Goal: Information Seeking & Learning: Compare options

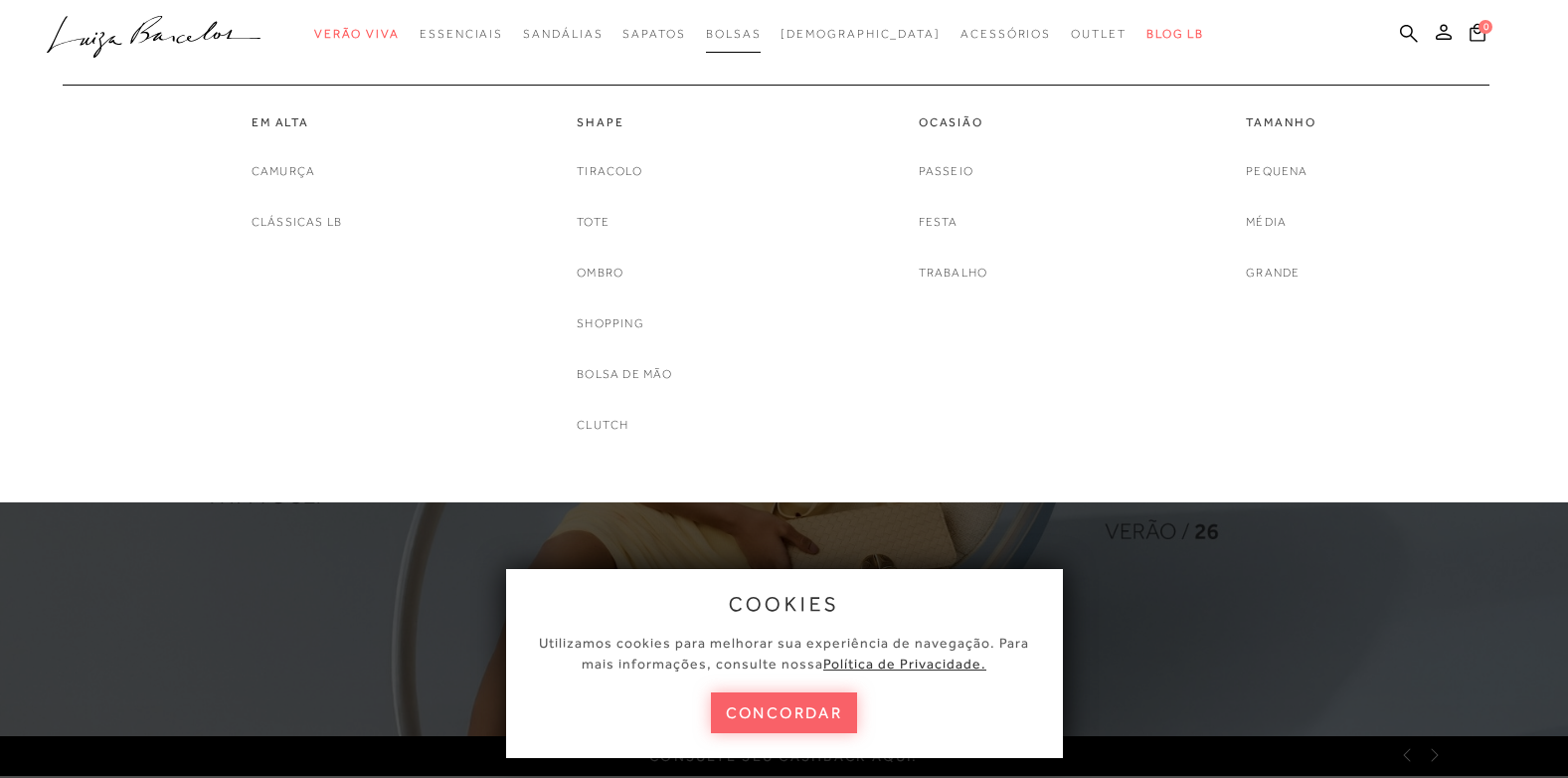
click at [762, 40] on span "Bolsas" at bounding box center [734, 34] width 56 height 14
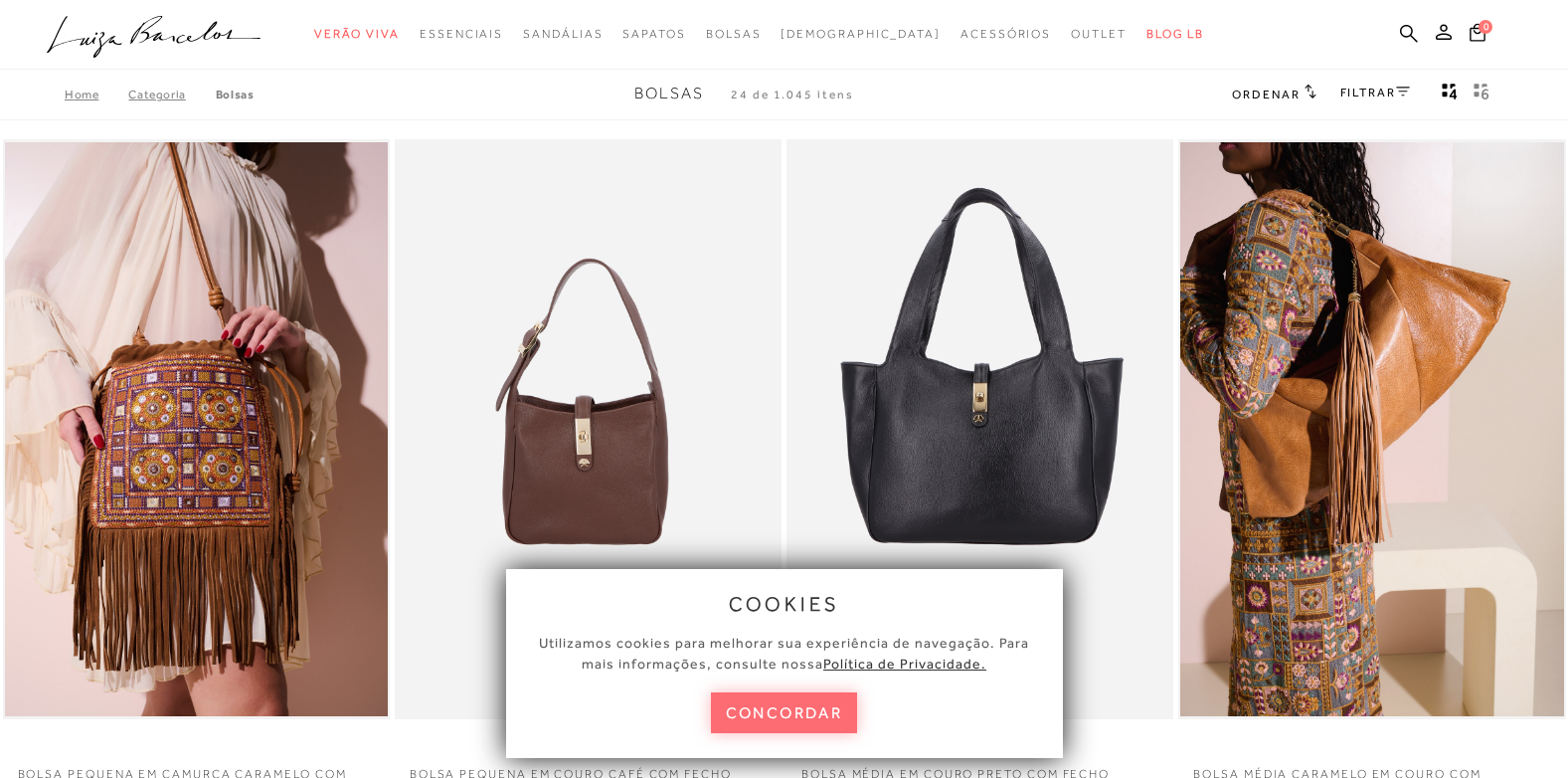
click at [776, 724] on button "concordar" at bounding box center [784, 712] width 147 height 41
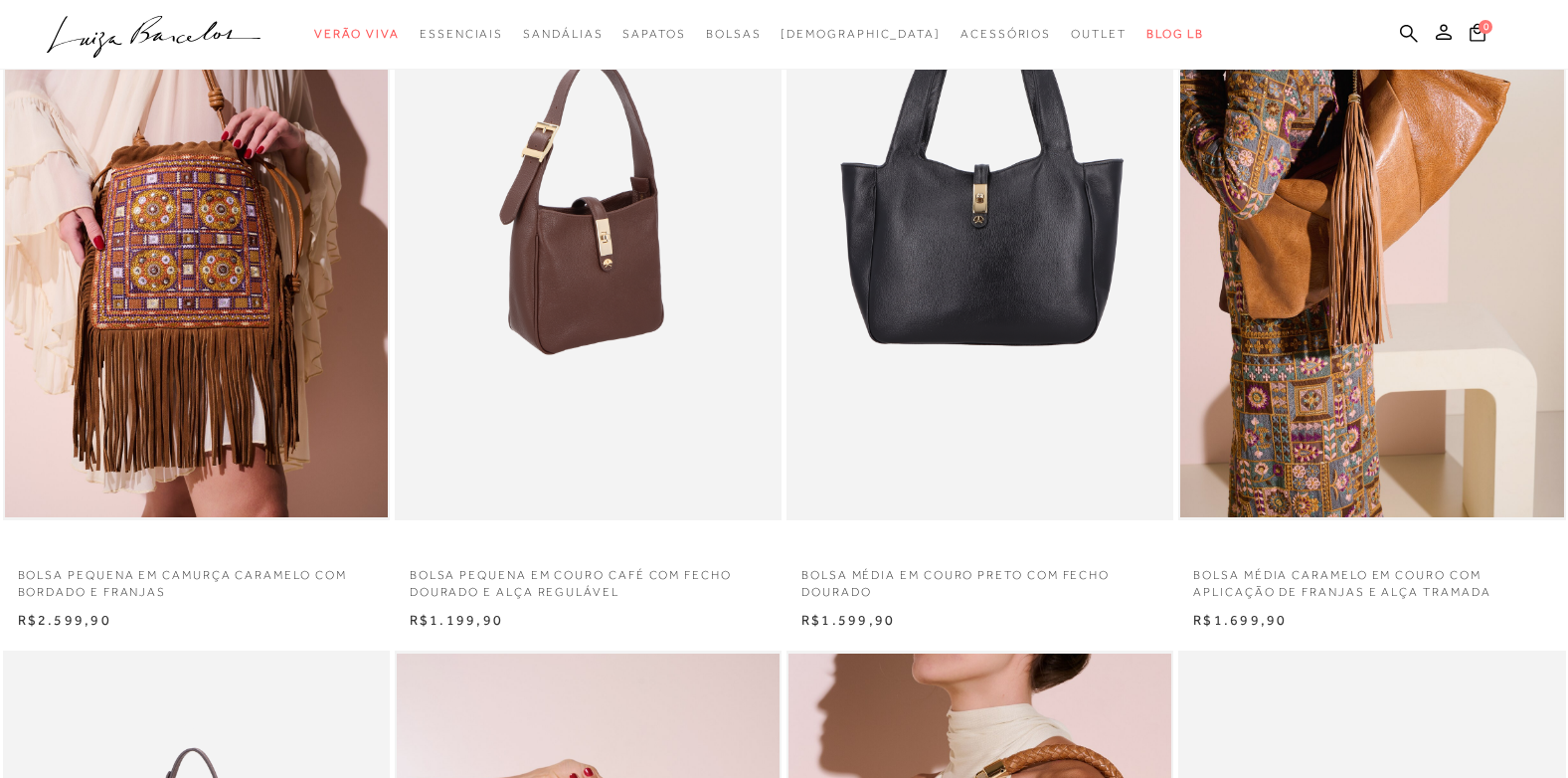
scroll to position [100, 0]
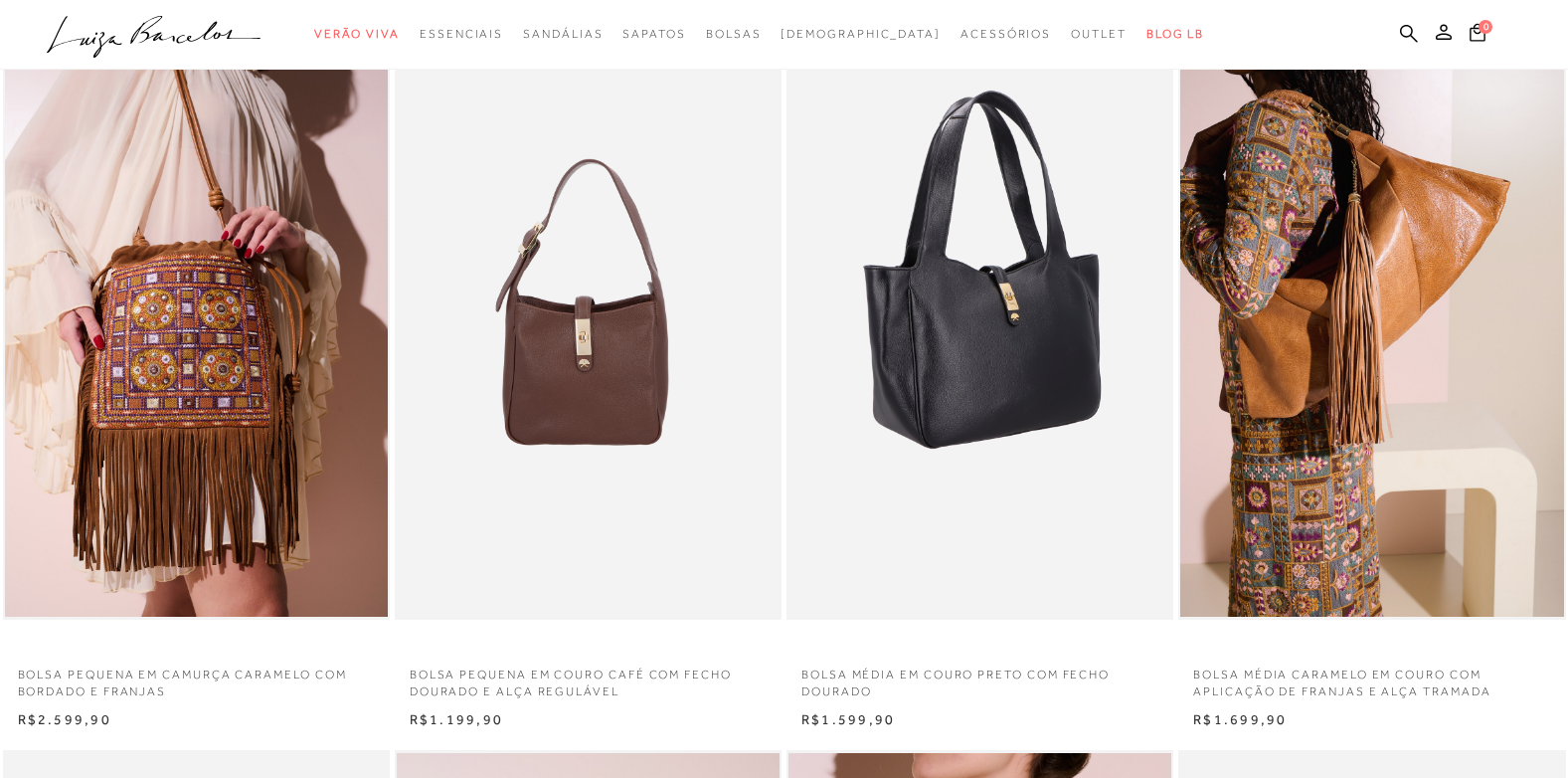
click at [1032, 351] on img at bounding box center [981, 331] width 385 height 581
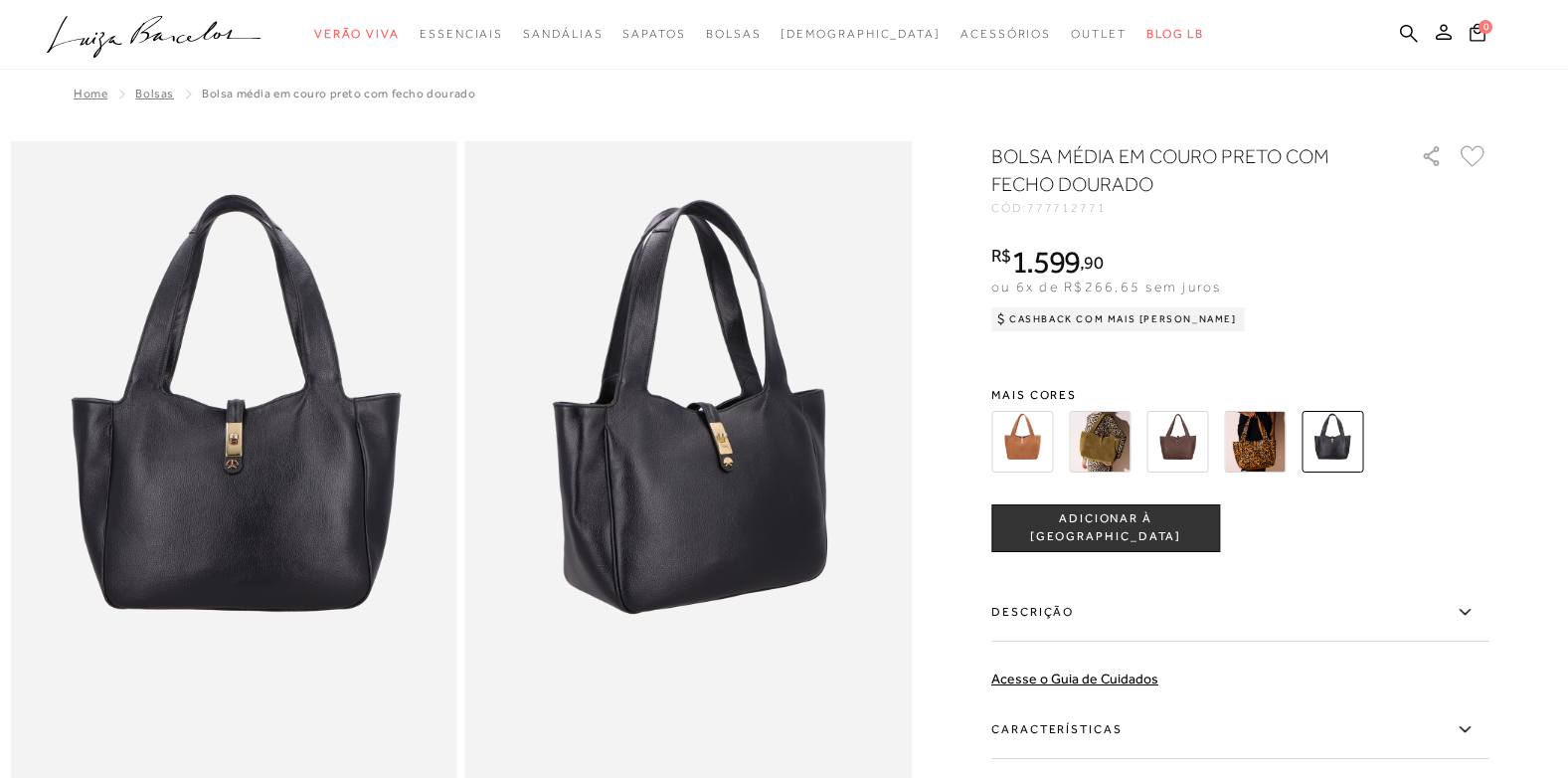
click at [1034, 444] on img at bounding box center [1022, 442] width 62 height 62
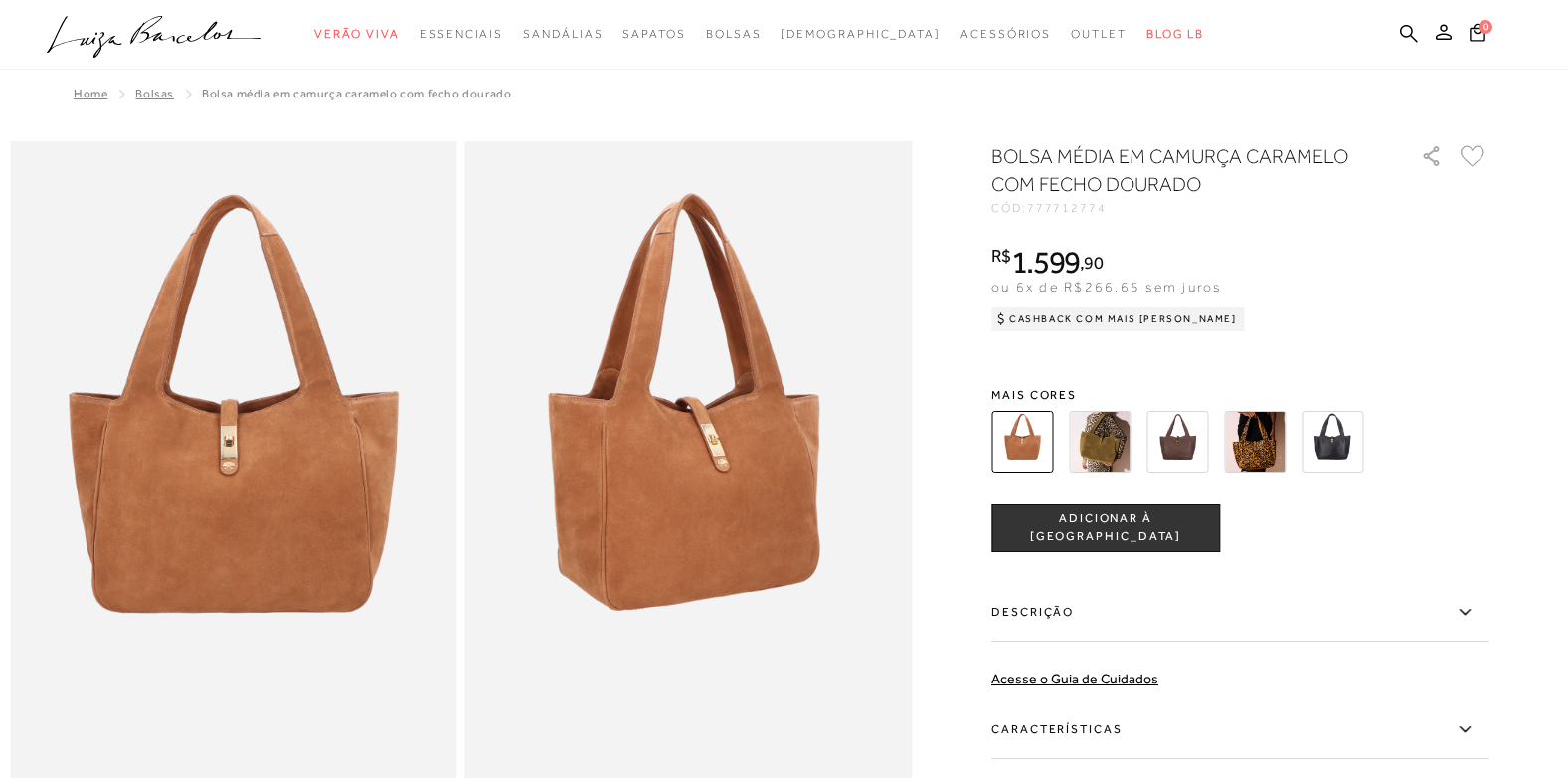
click at [1108, 446] on img at bounding box center [1100, 442] width 62 height 62
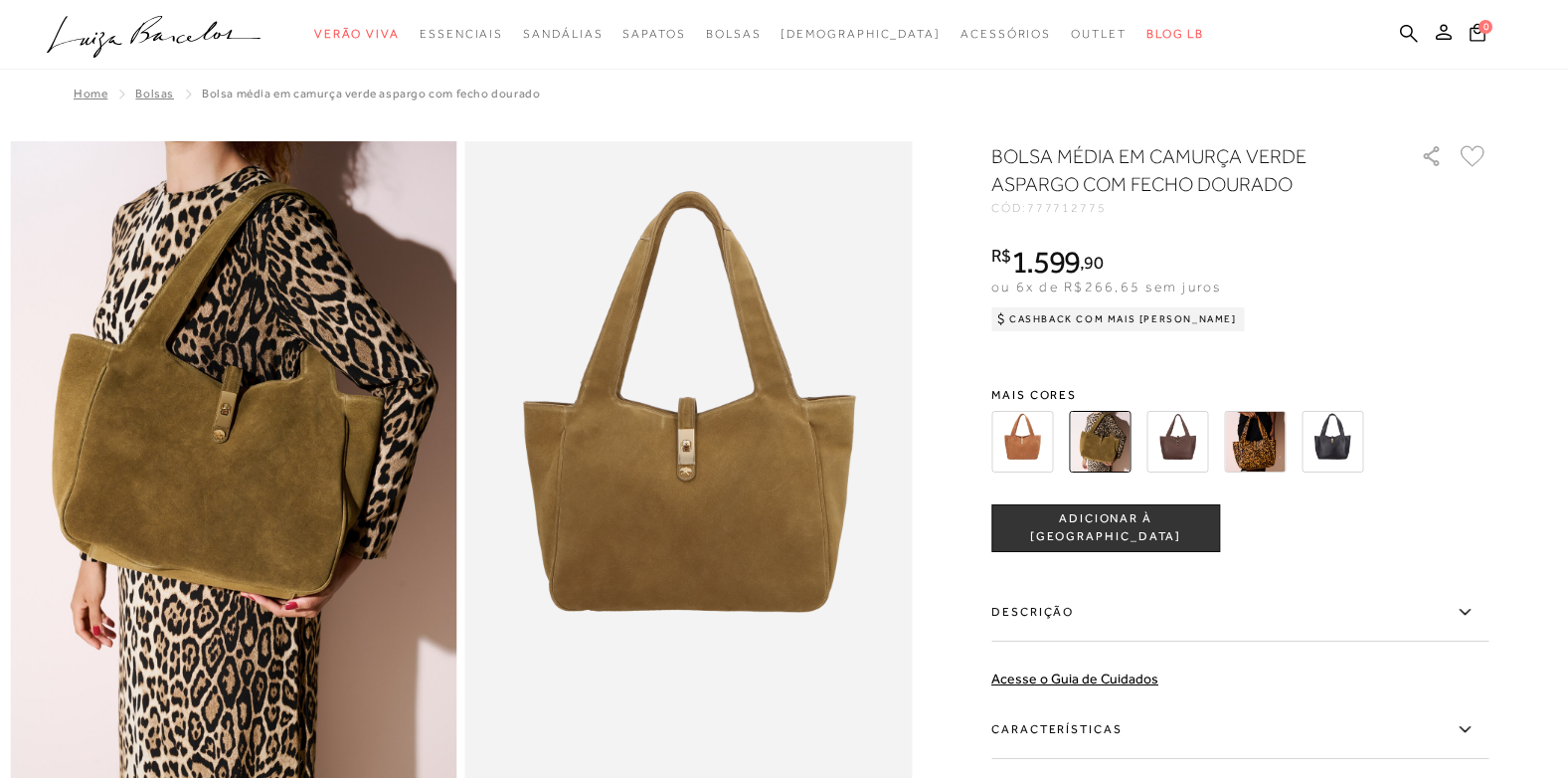
click at [1168, 445] on img at bounding box center [1178, 442] width 62 height 62
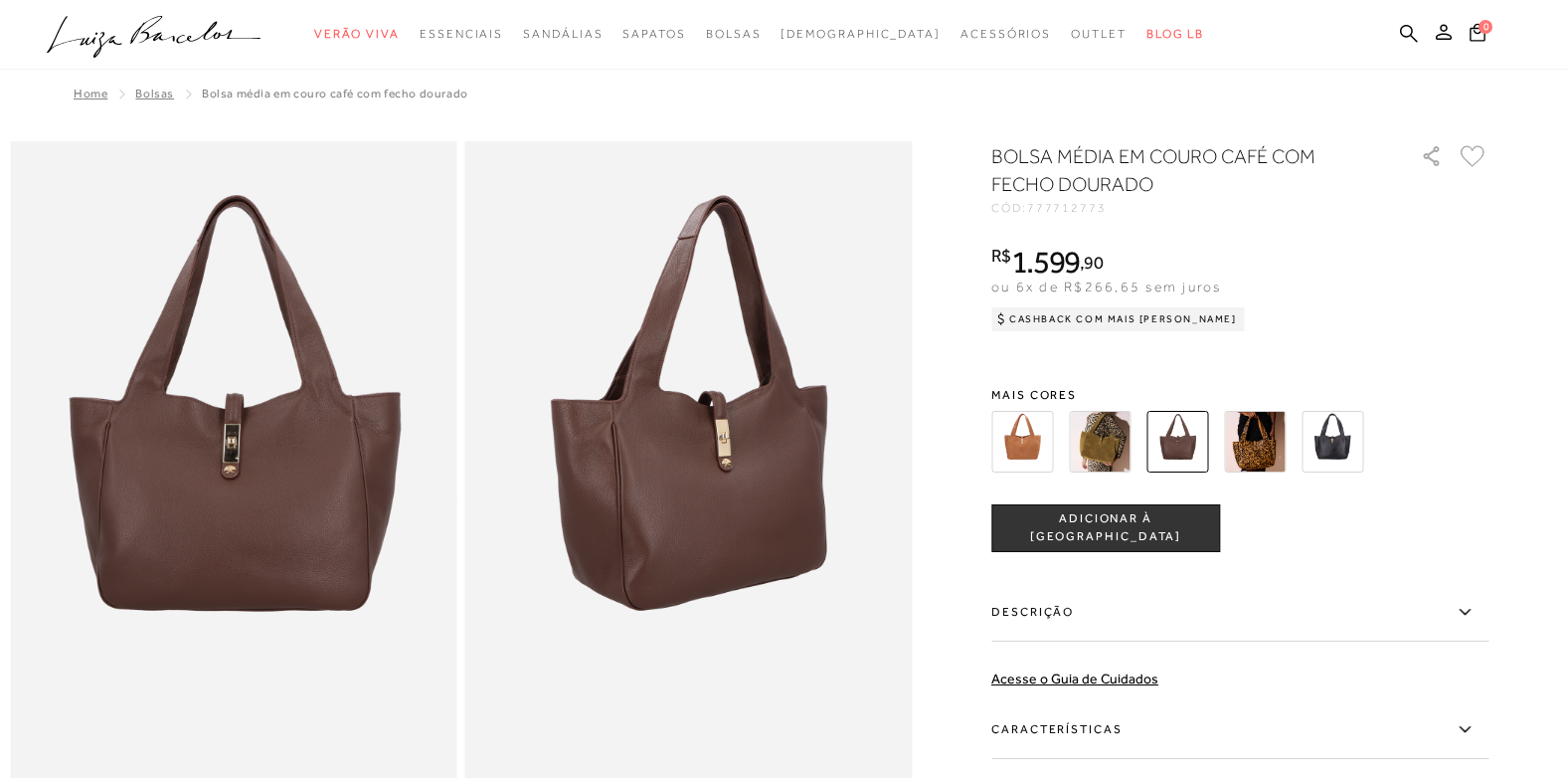
click at [1020, 441] on img at bounding box center [1022, 442] width 62 height 62
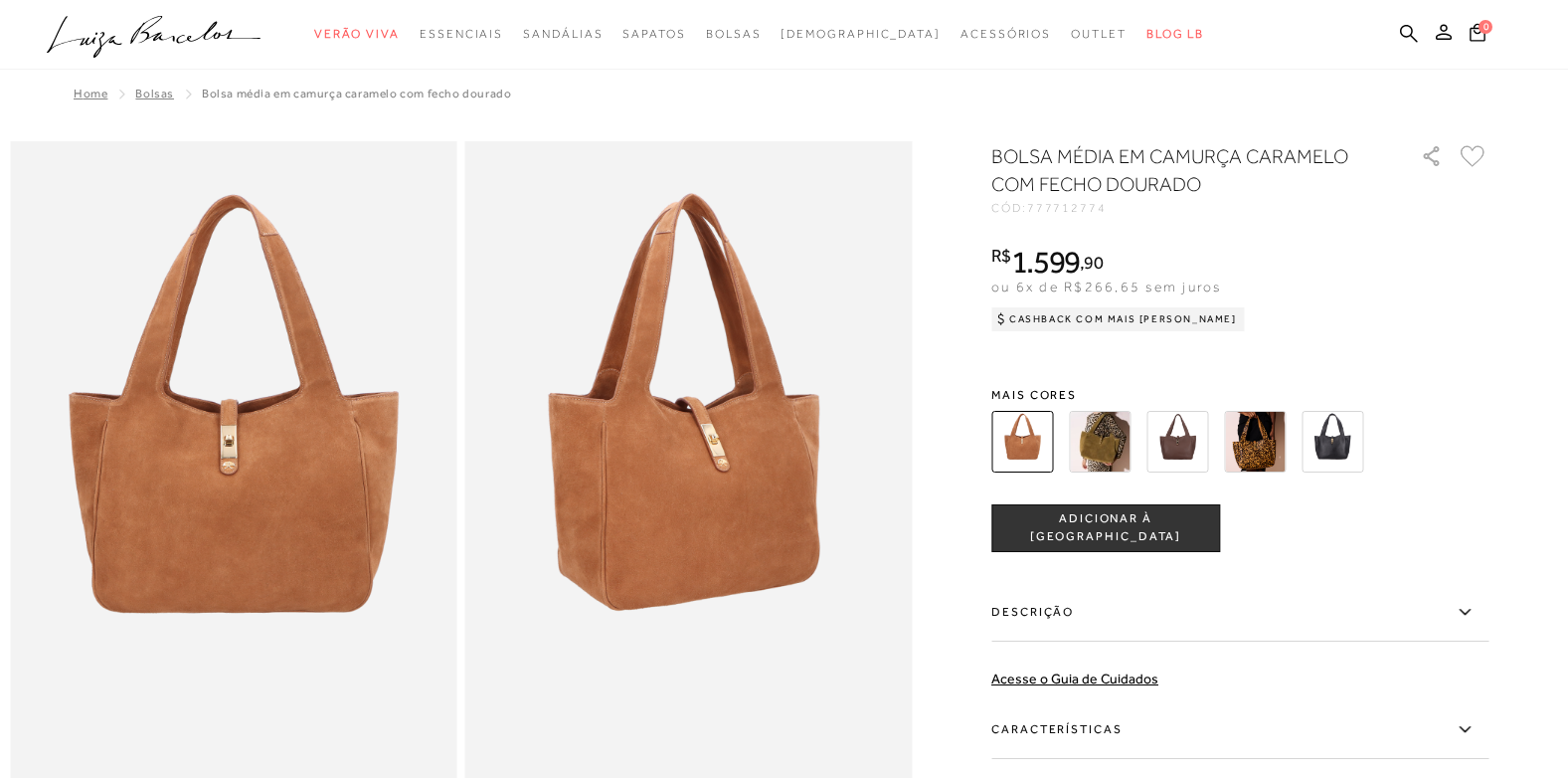
click at [1105, 438] on img at bounding box center [1100, 442] width 62 height 62
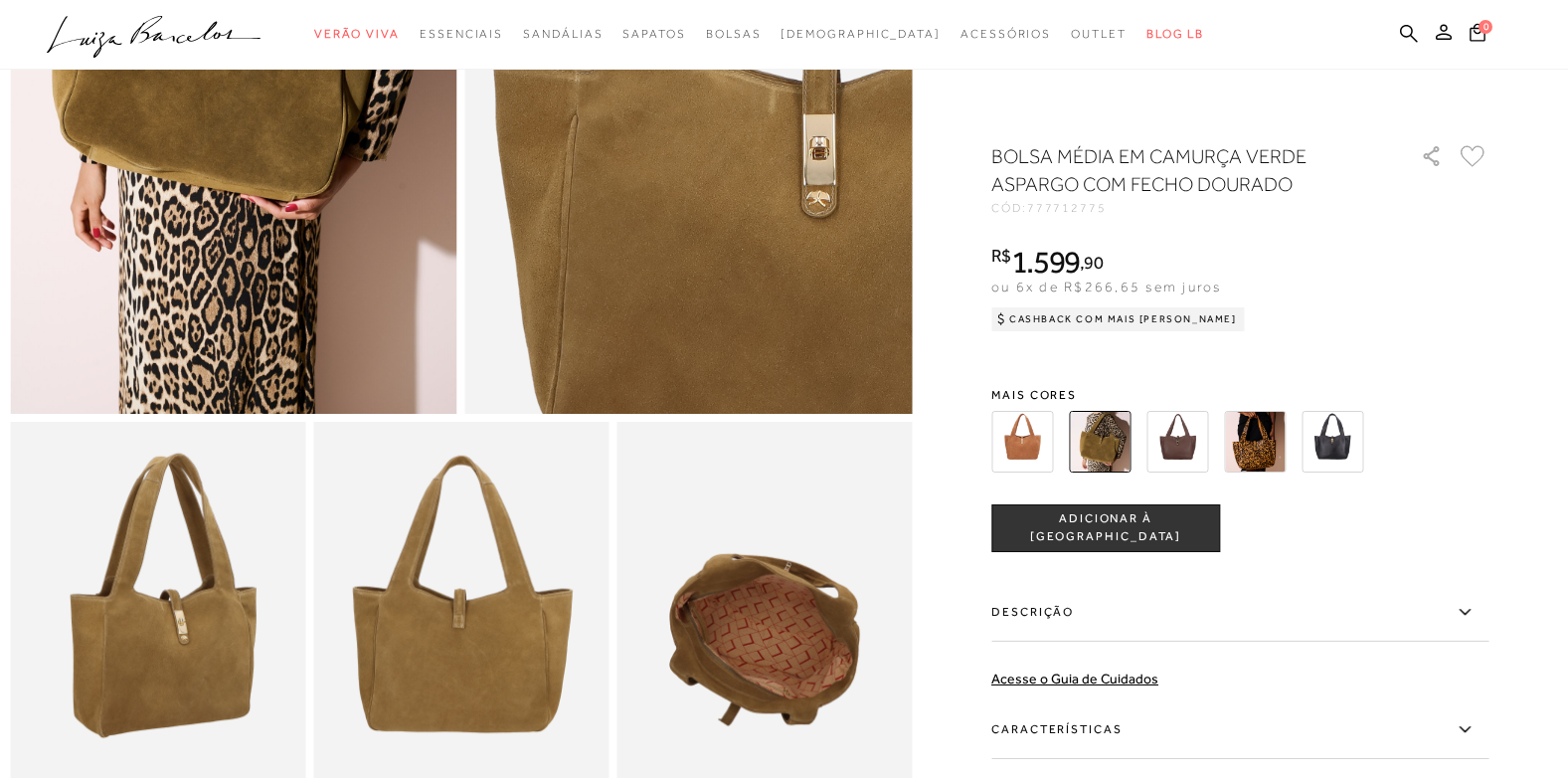
scroll to position [696, 0]
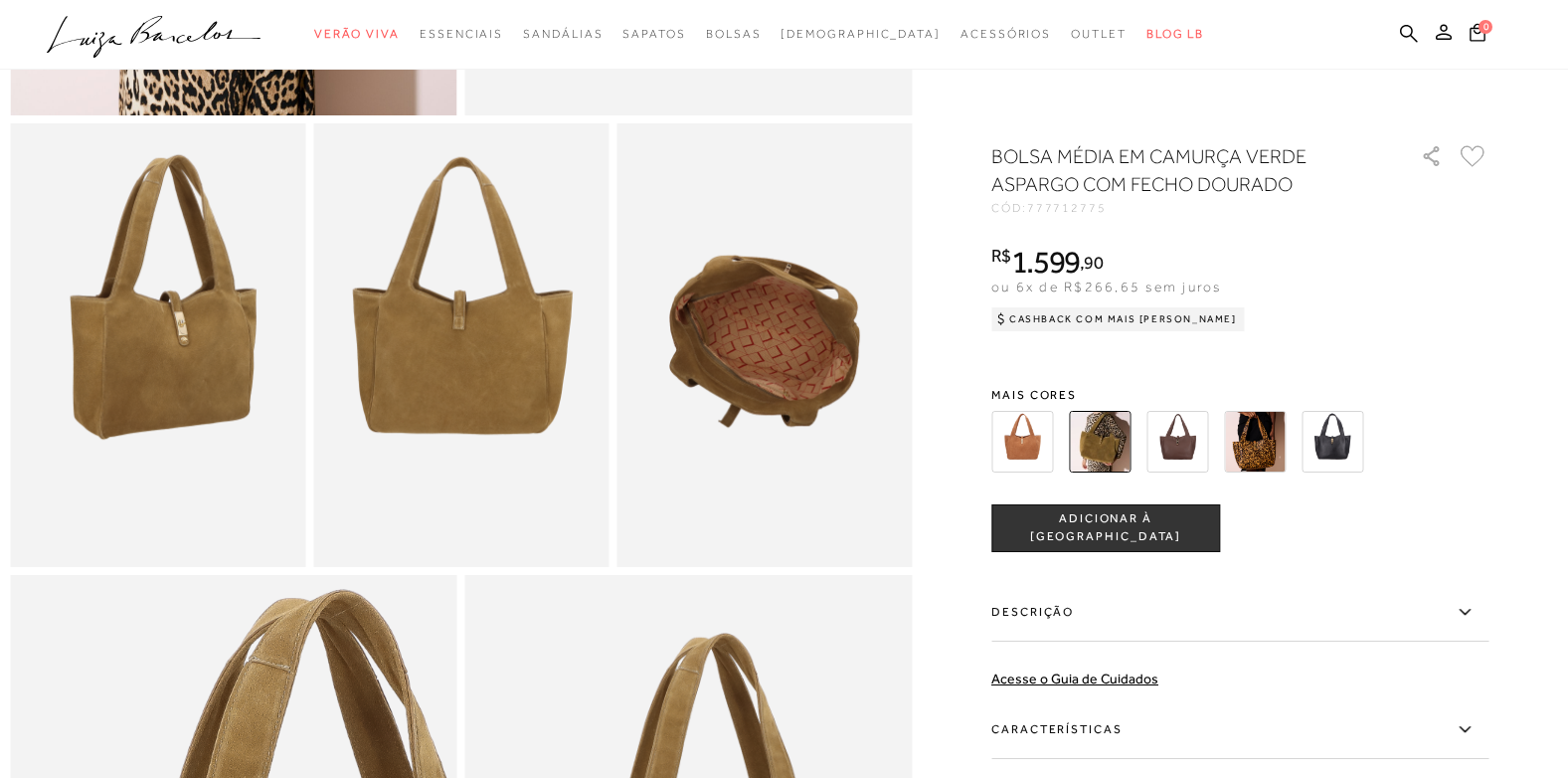
click at [1178, 442] on img at bounding box center [1178, 442] width 62 height 62
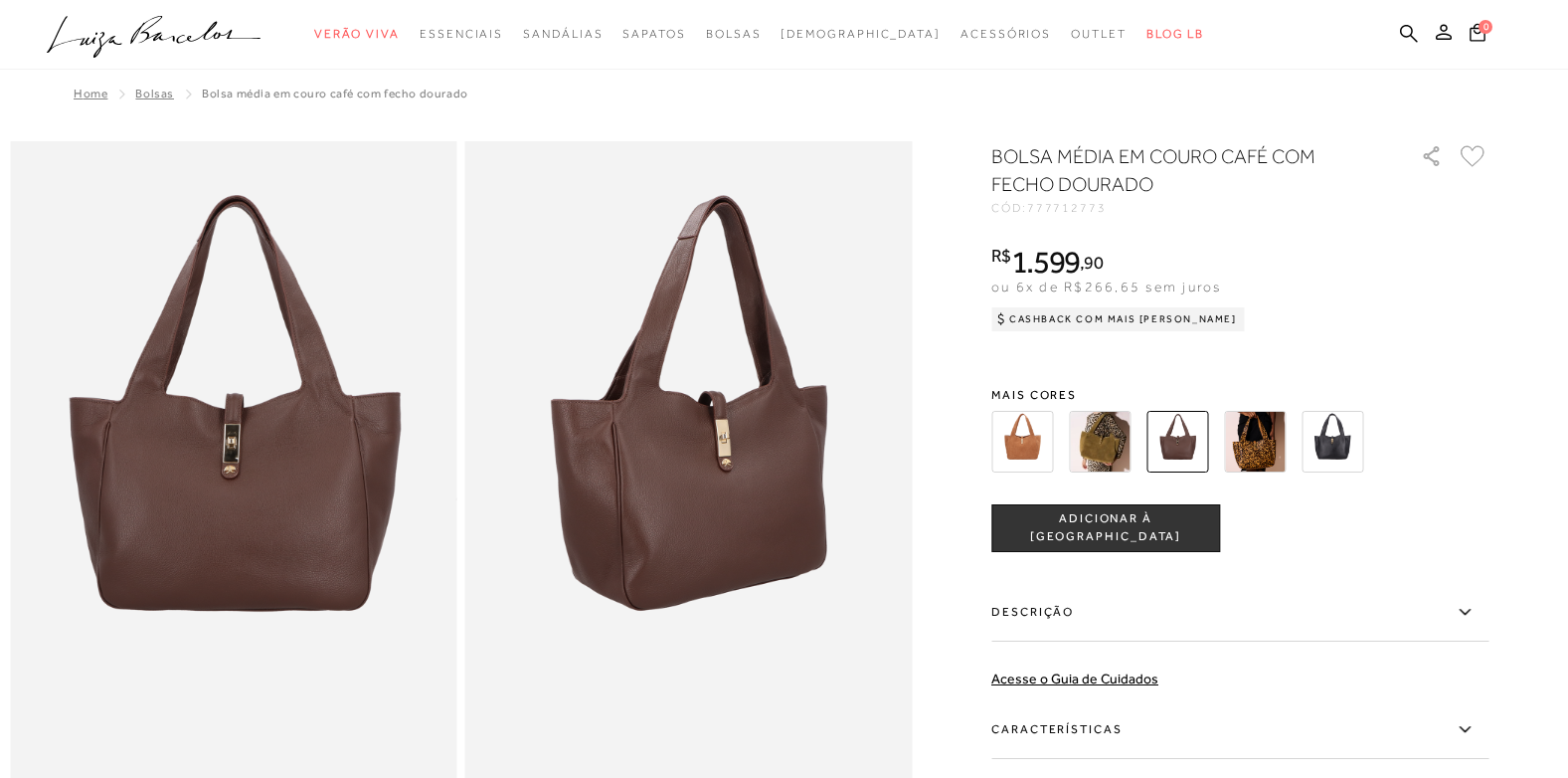
click at [1115, 454] on img at bounding box center [1100, 442] width 62 height 62
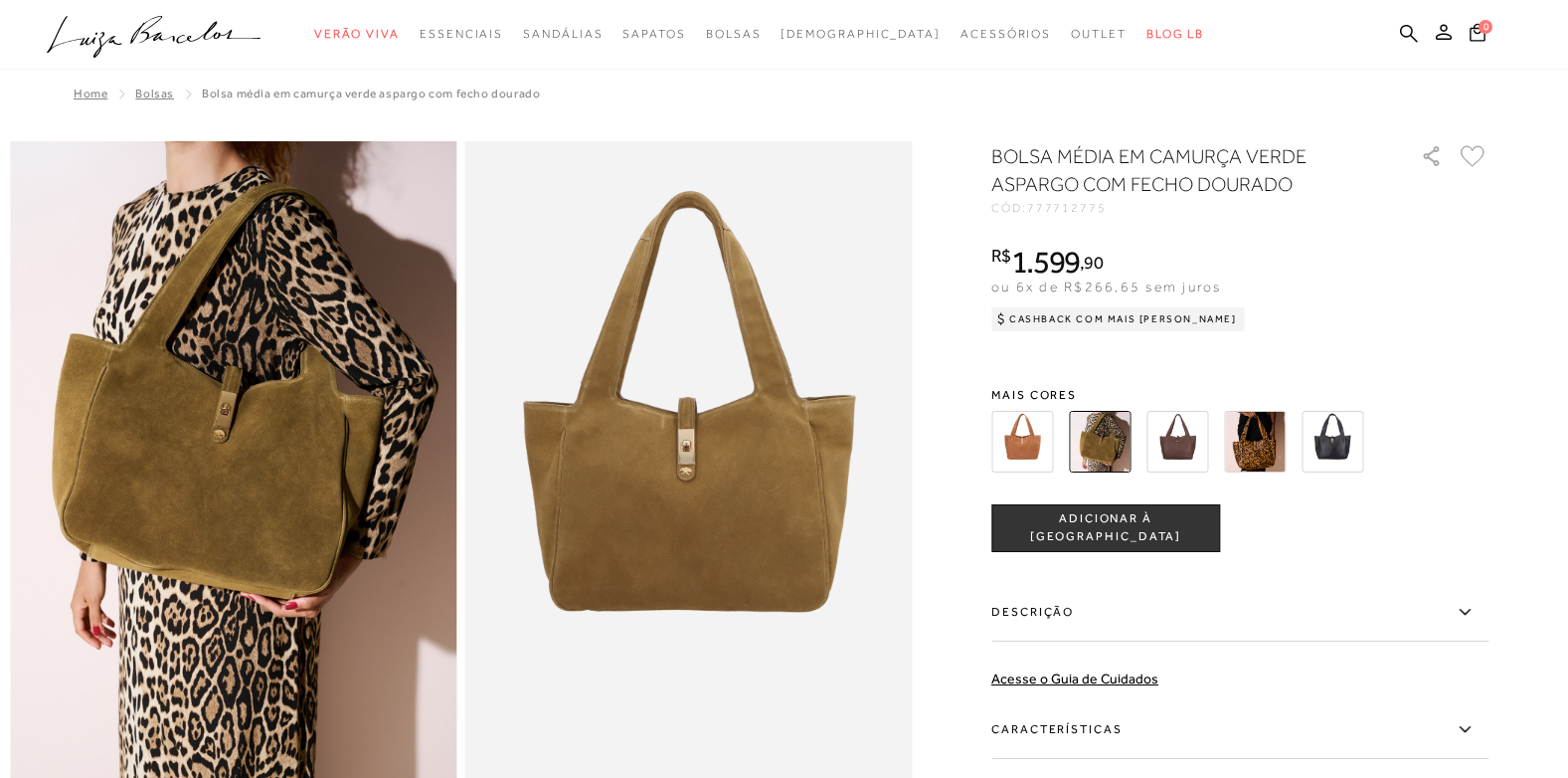
click at [1027, 449] on img at bounding box center [1022, 442] width 62 height 62
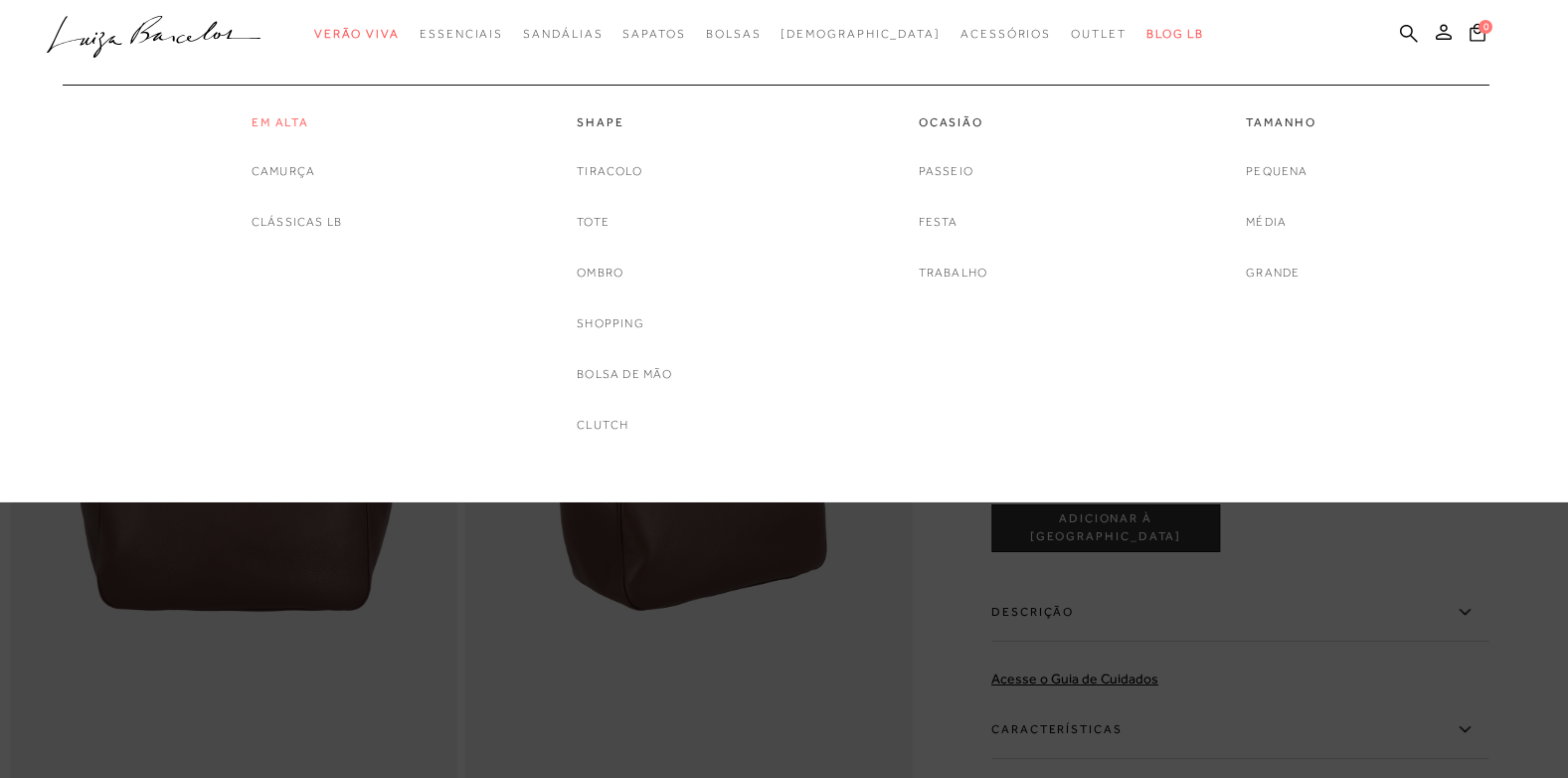
click at [276, 118] on link "Em Alta" at bounding box center [296, 123] width 91 height 17
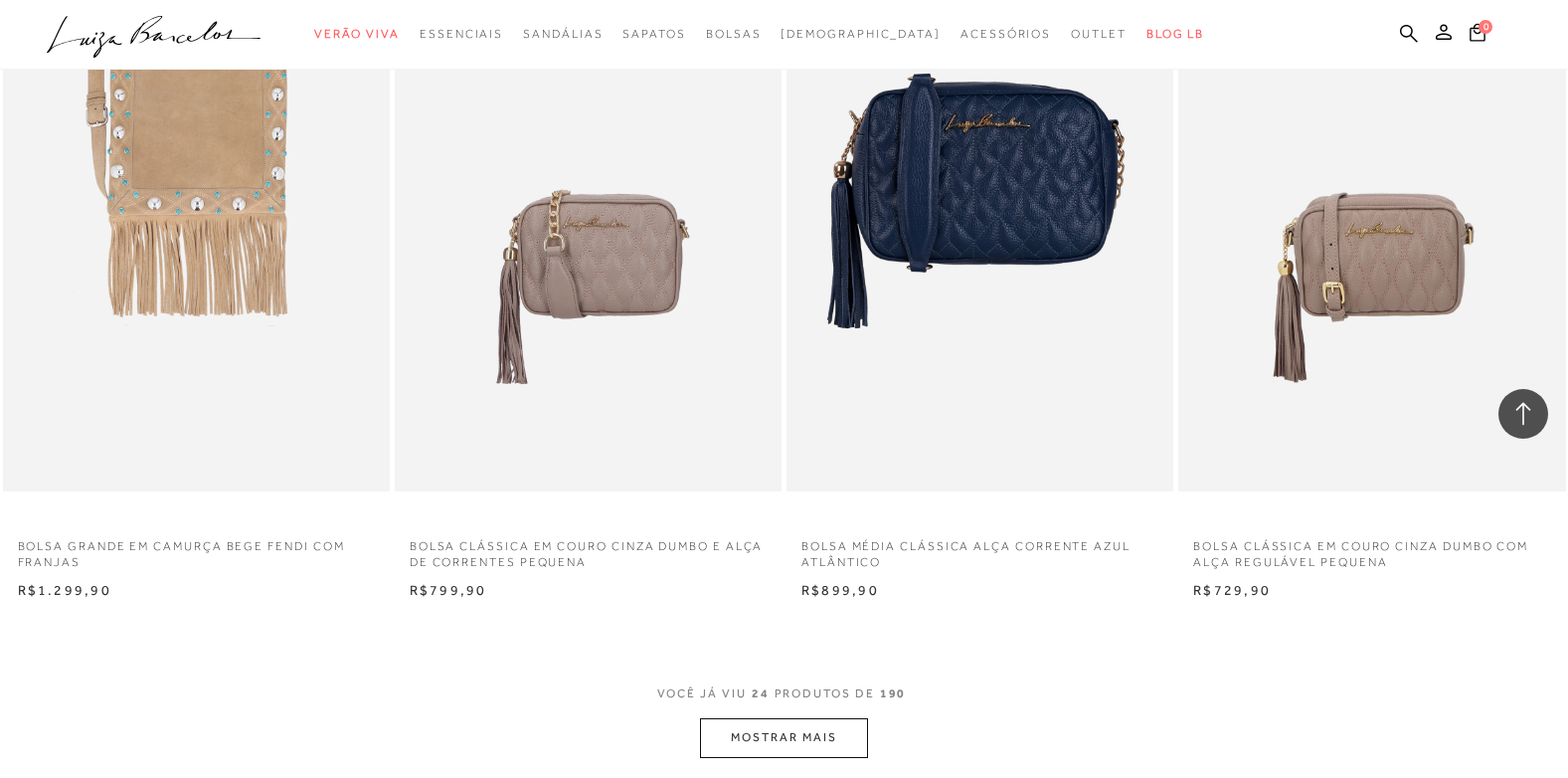
scroll to position [4080, 0]
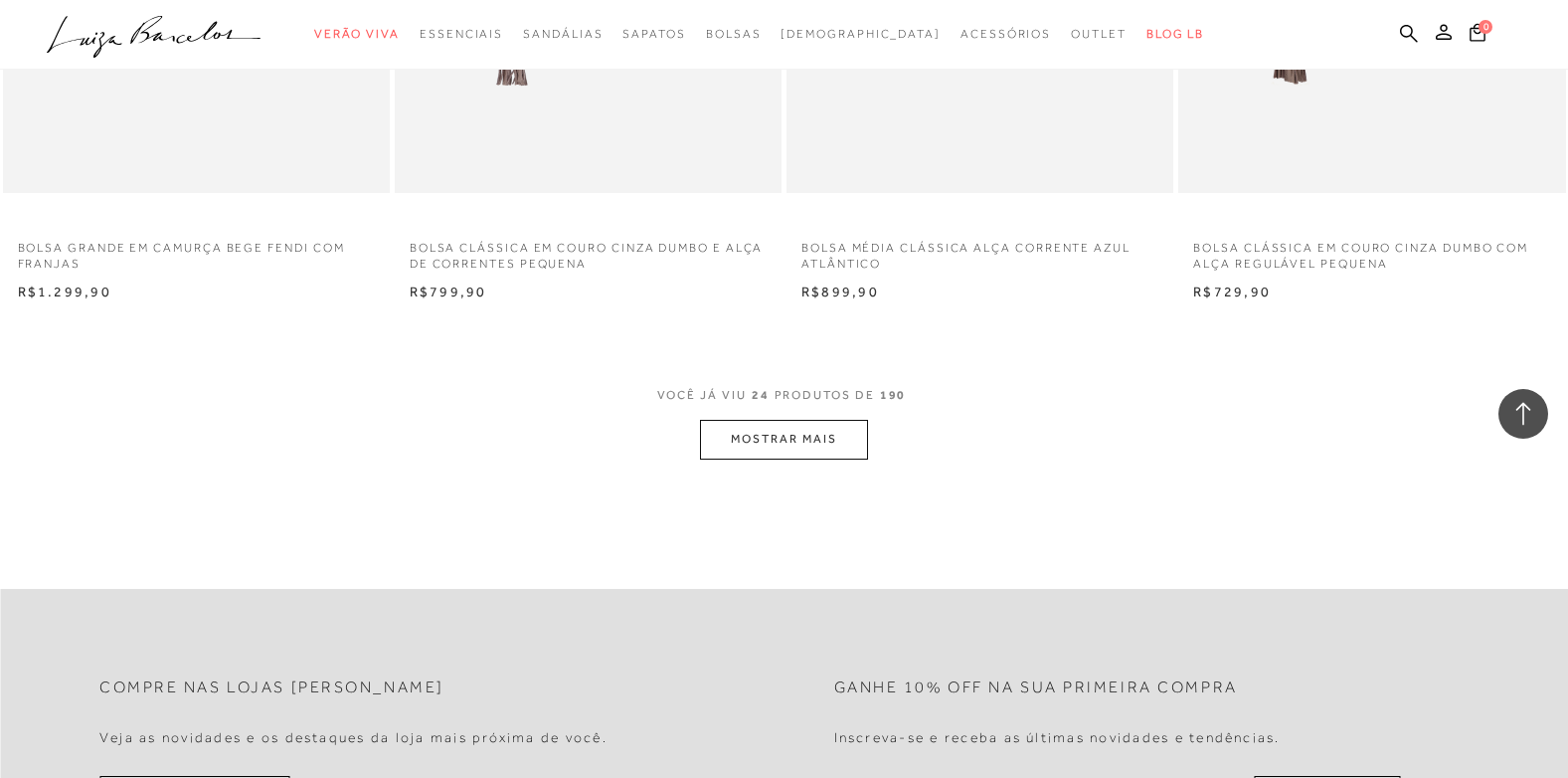
click at [781, 440] on button "MOSTRAR MAIS" at bounding box center [783, 438] width 167 height 39
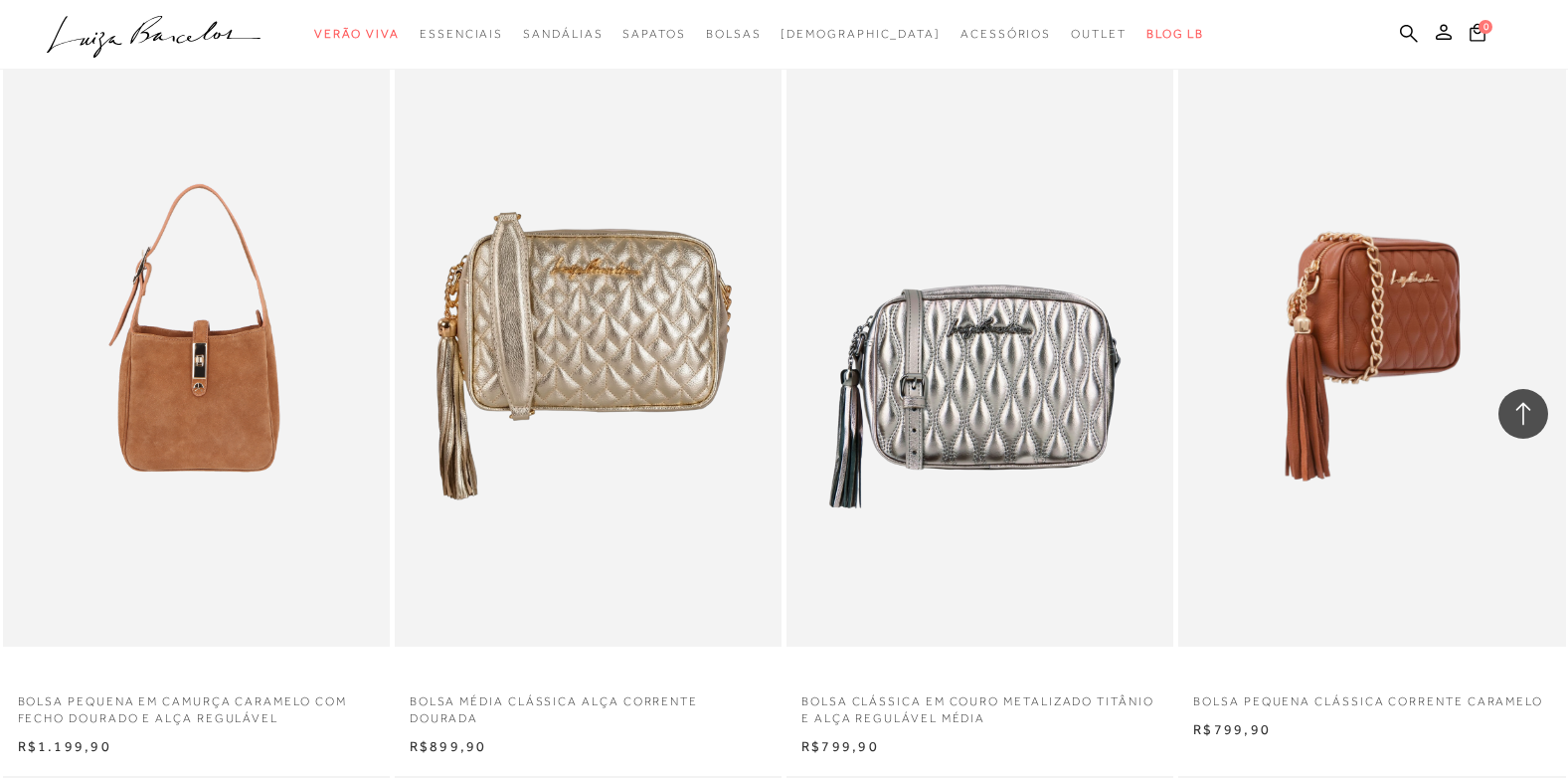
scroll to position [6568, 0]
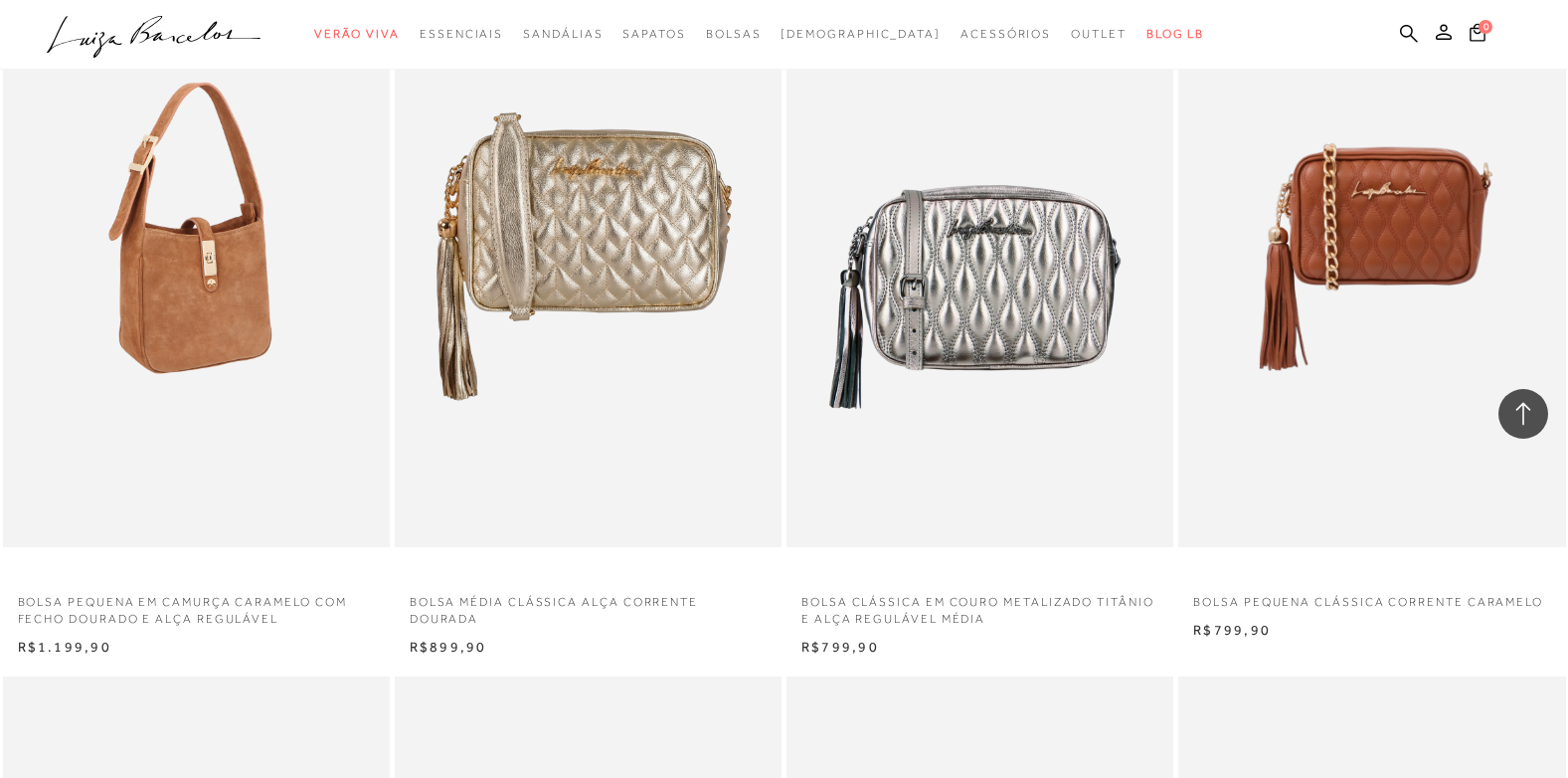
click at [155, 230] on img at bounding box center [198, 257] width 385 height 581
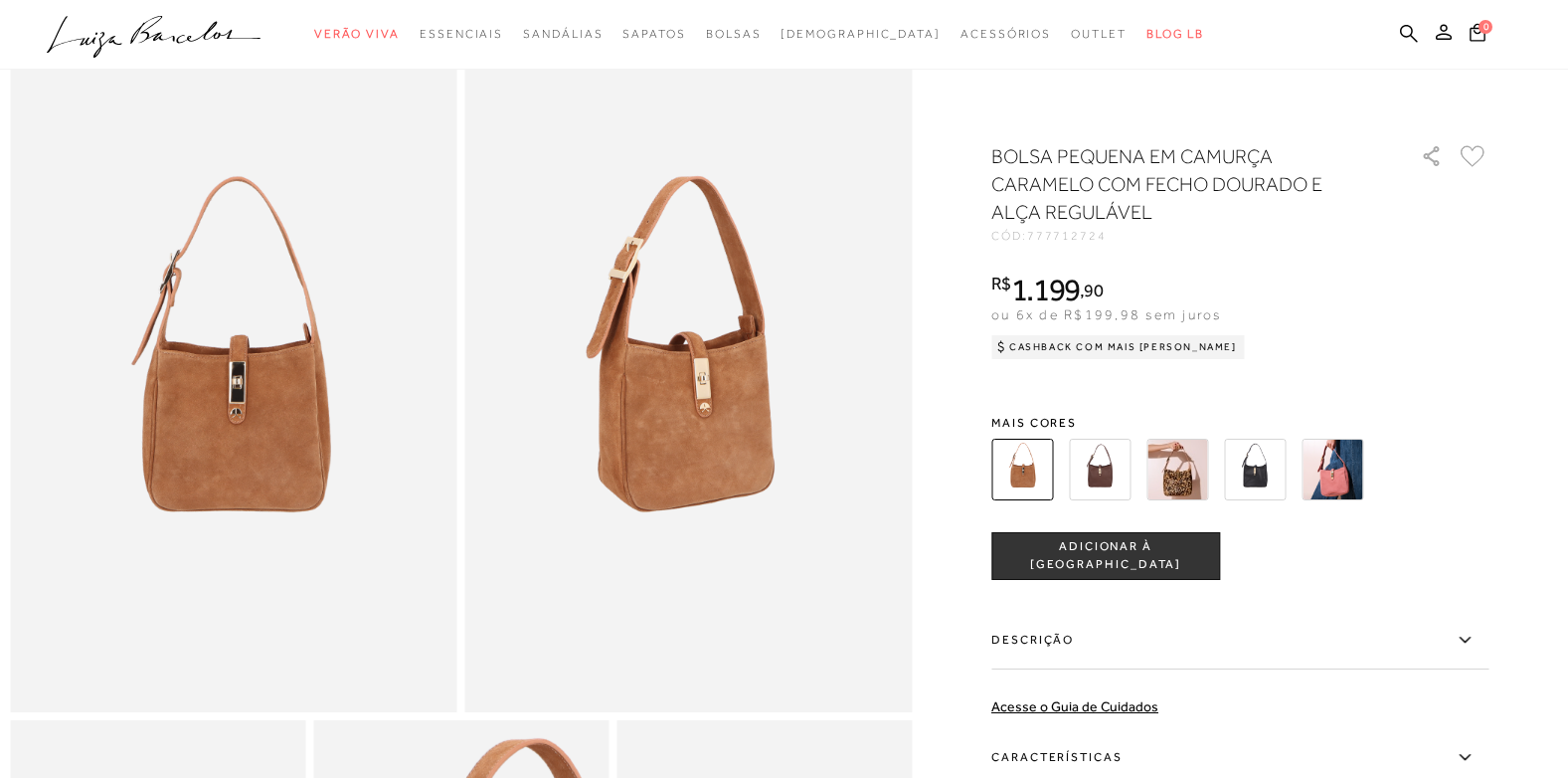
click at [1179, 470] on img at bounding box center [1178, 469] width 62 height 62
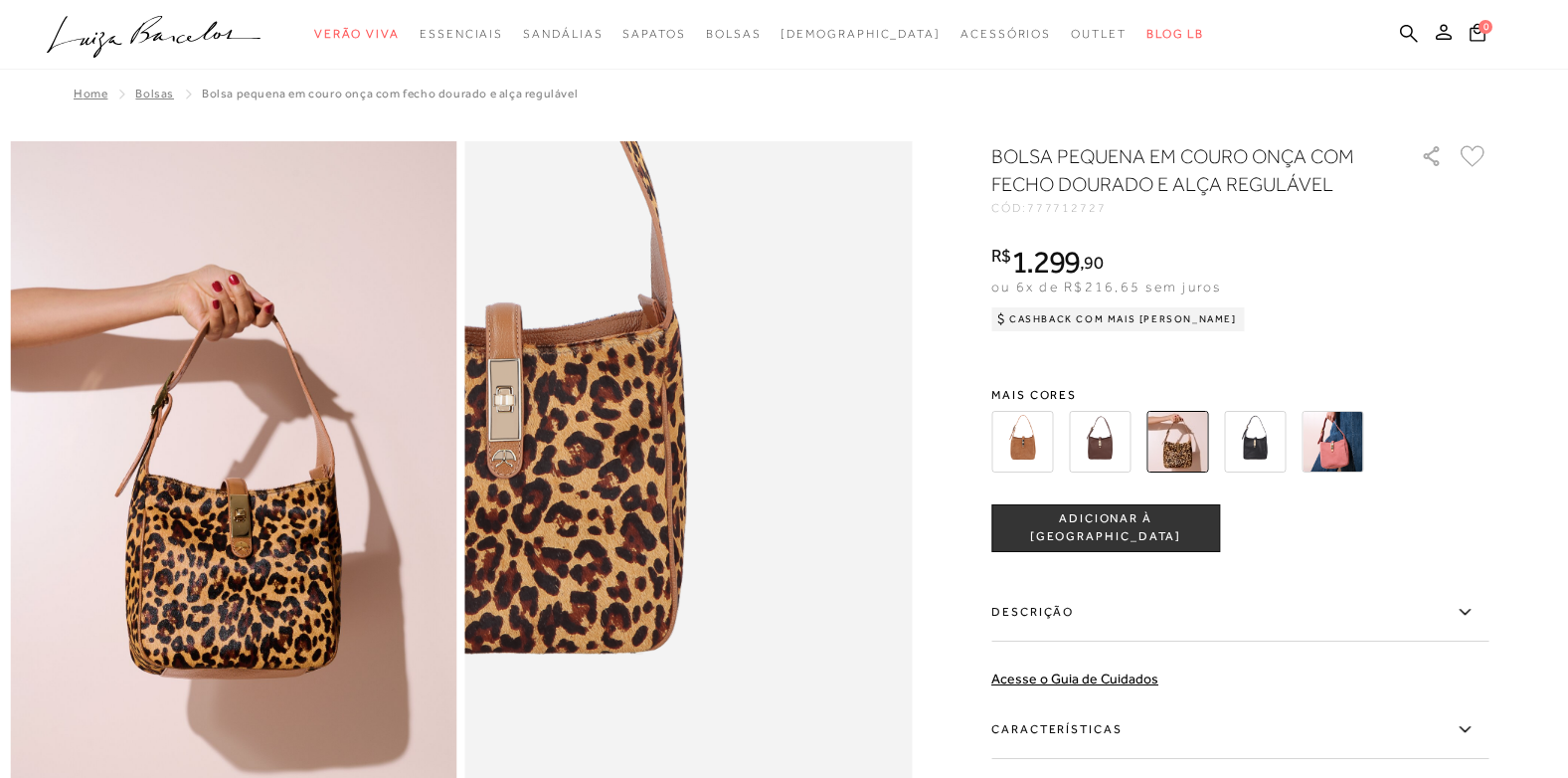
scroll to position [299, 0]
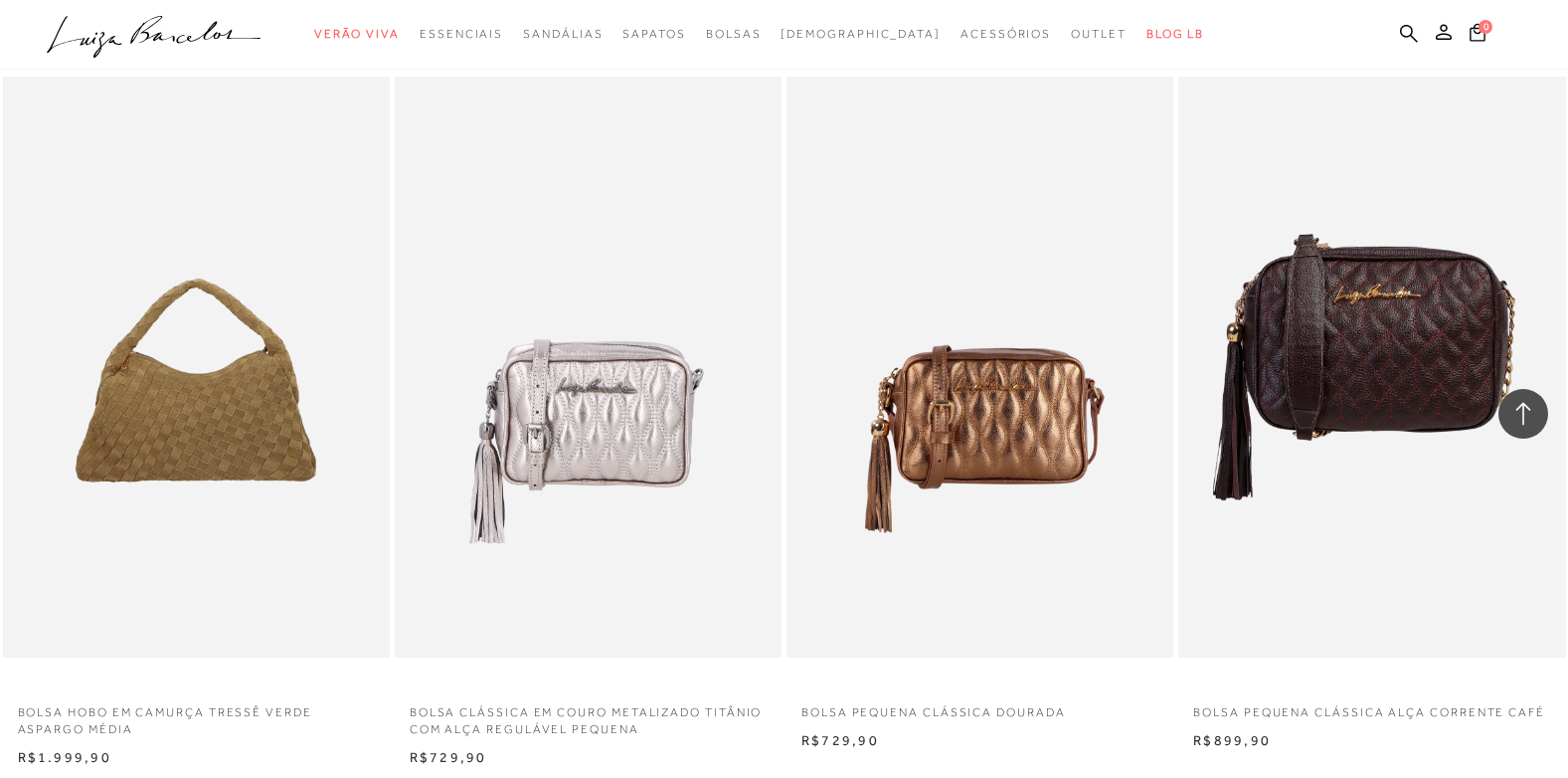
scroll to position [7961, 0]
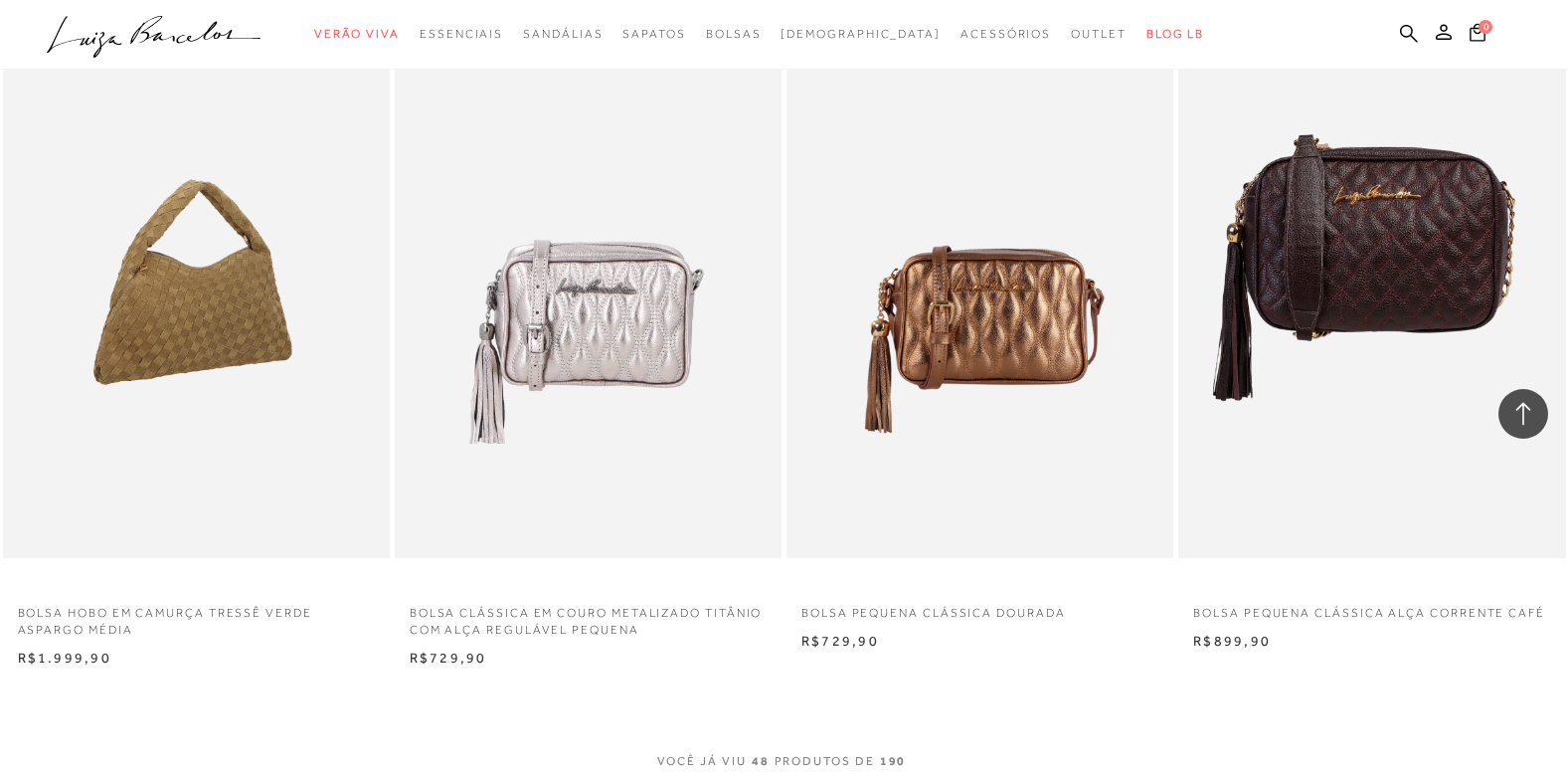
click at [193, 323] on img at bounding box center [198, 268] width 385 height 581
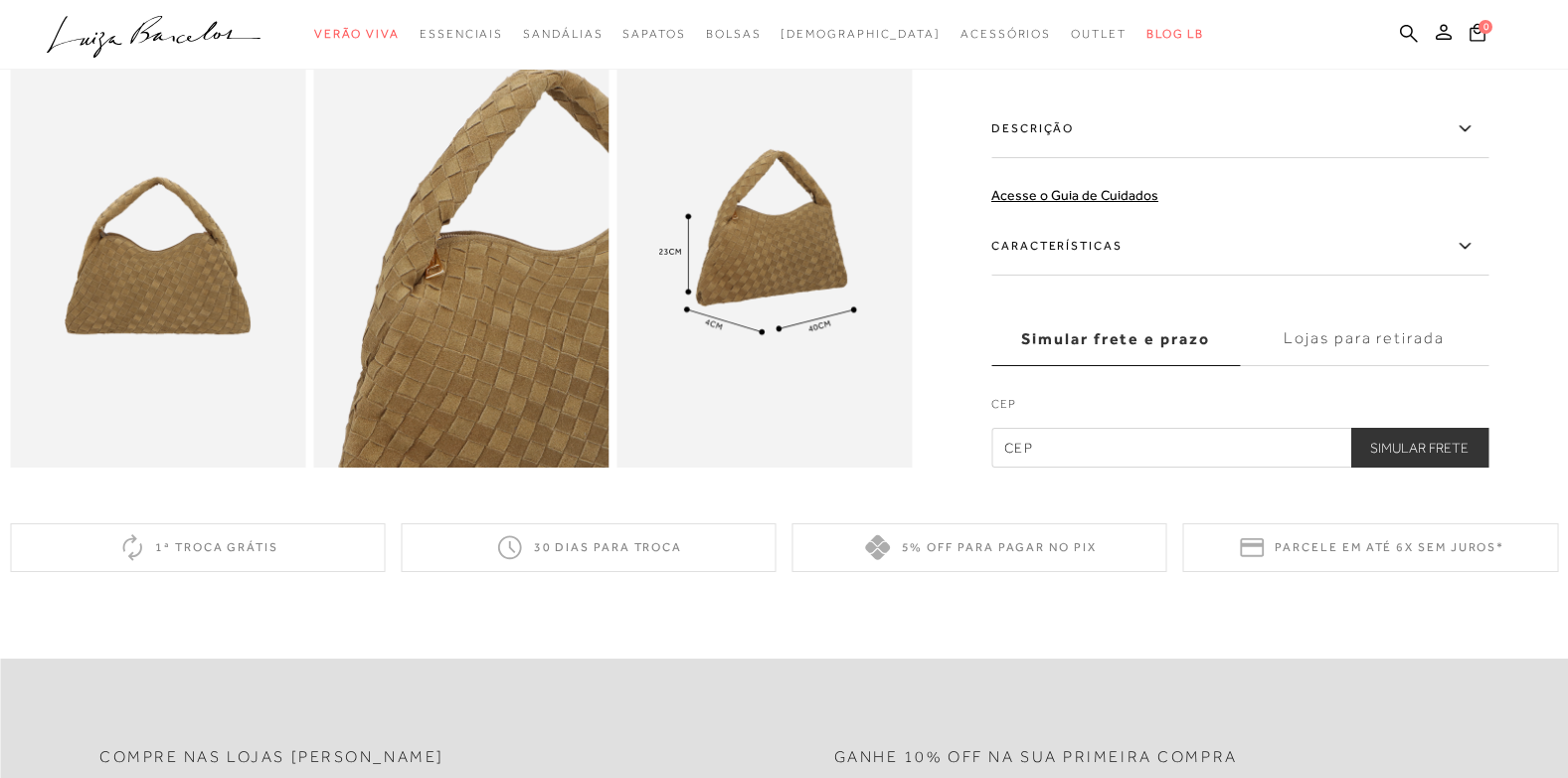
scroll to position [597, 0]
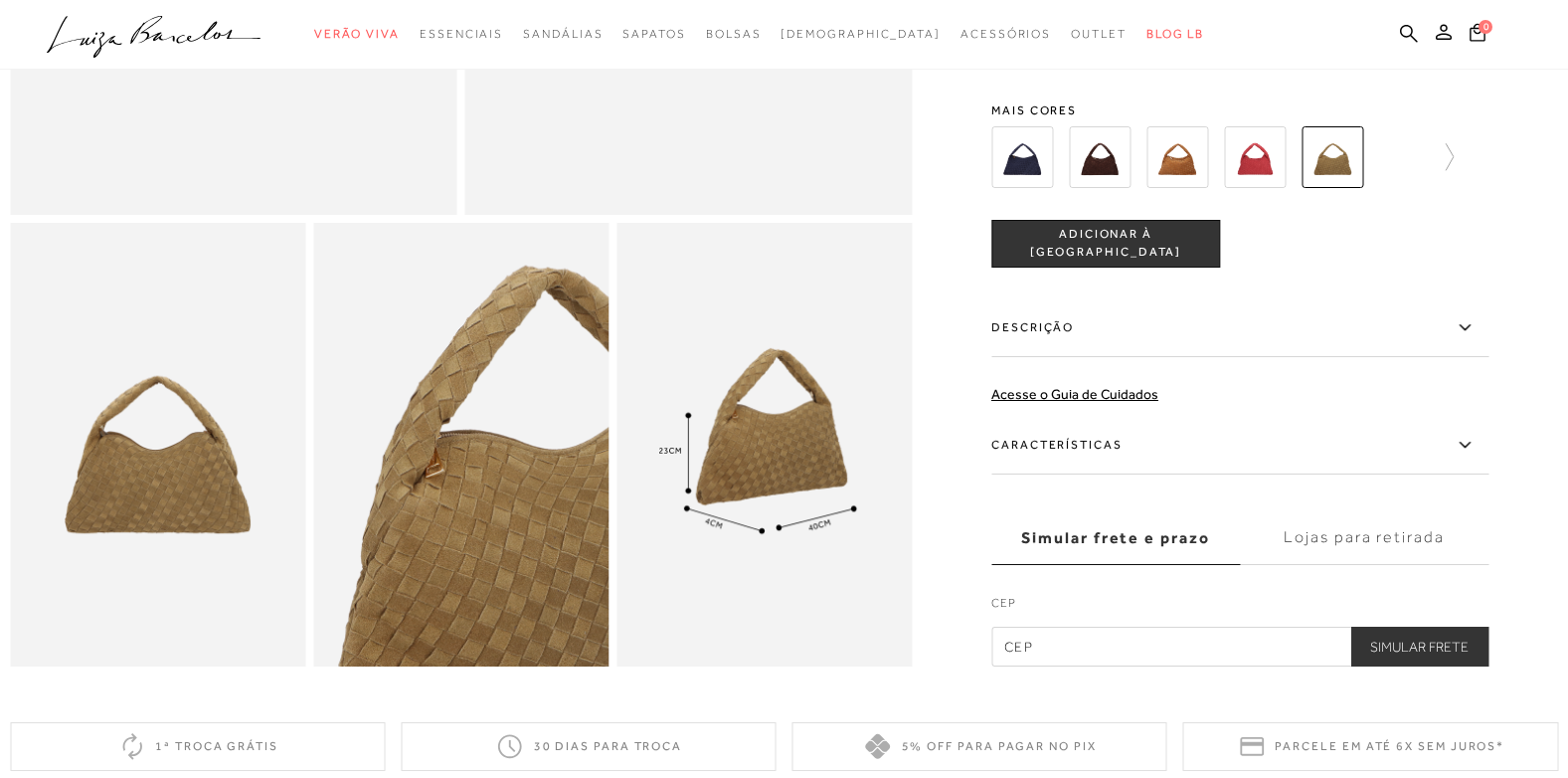
click at [1019, 166] on img at bounding box center [1022, 158] width 62 height 62
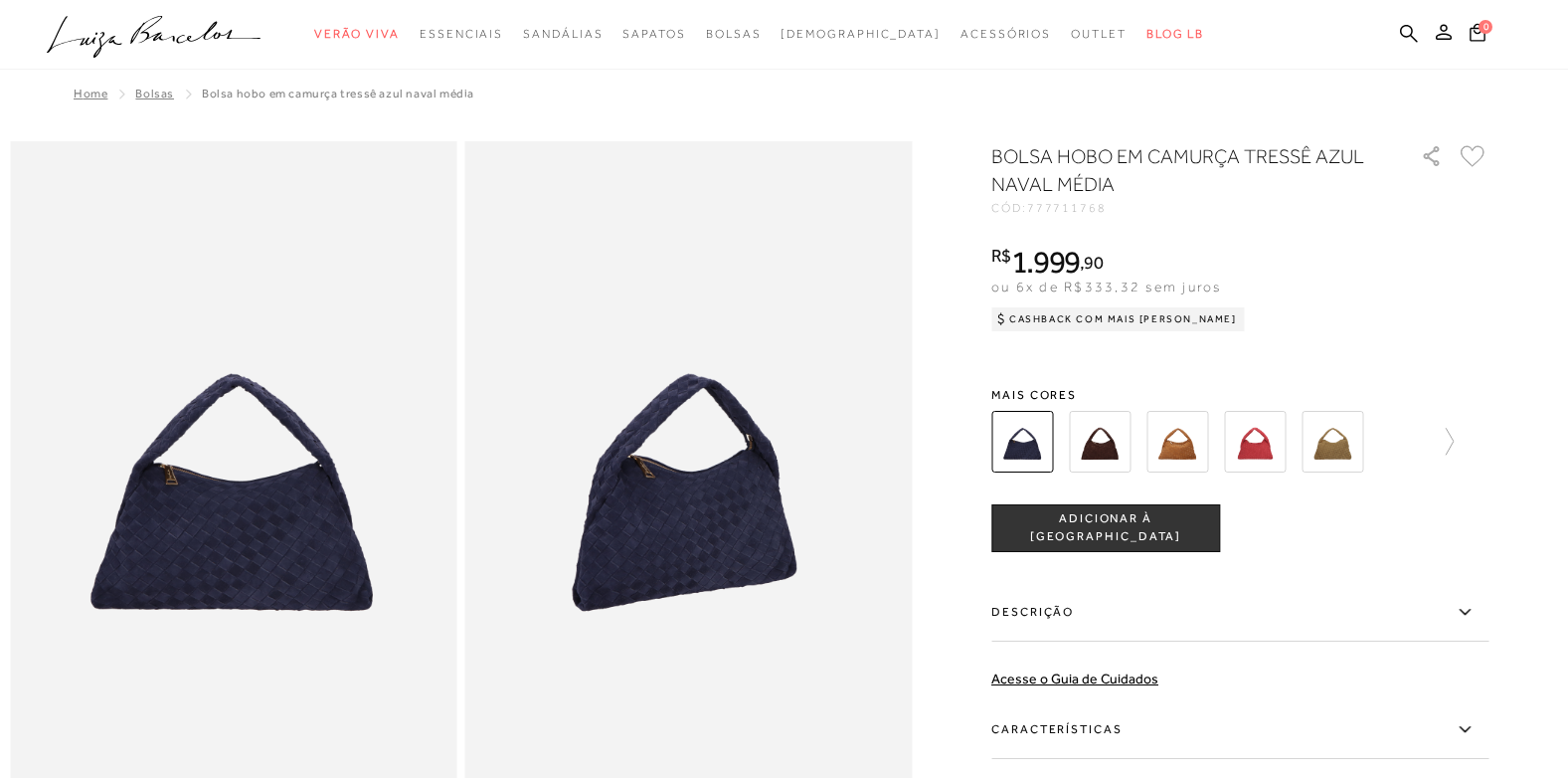
click at [1095, 438] on img at bounding box center [1100, 442] width 62 height 62
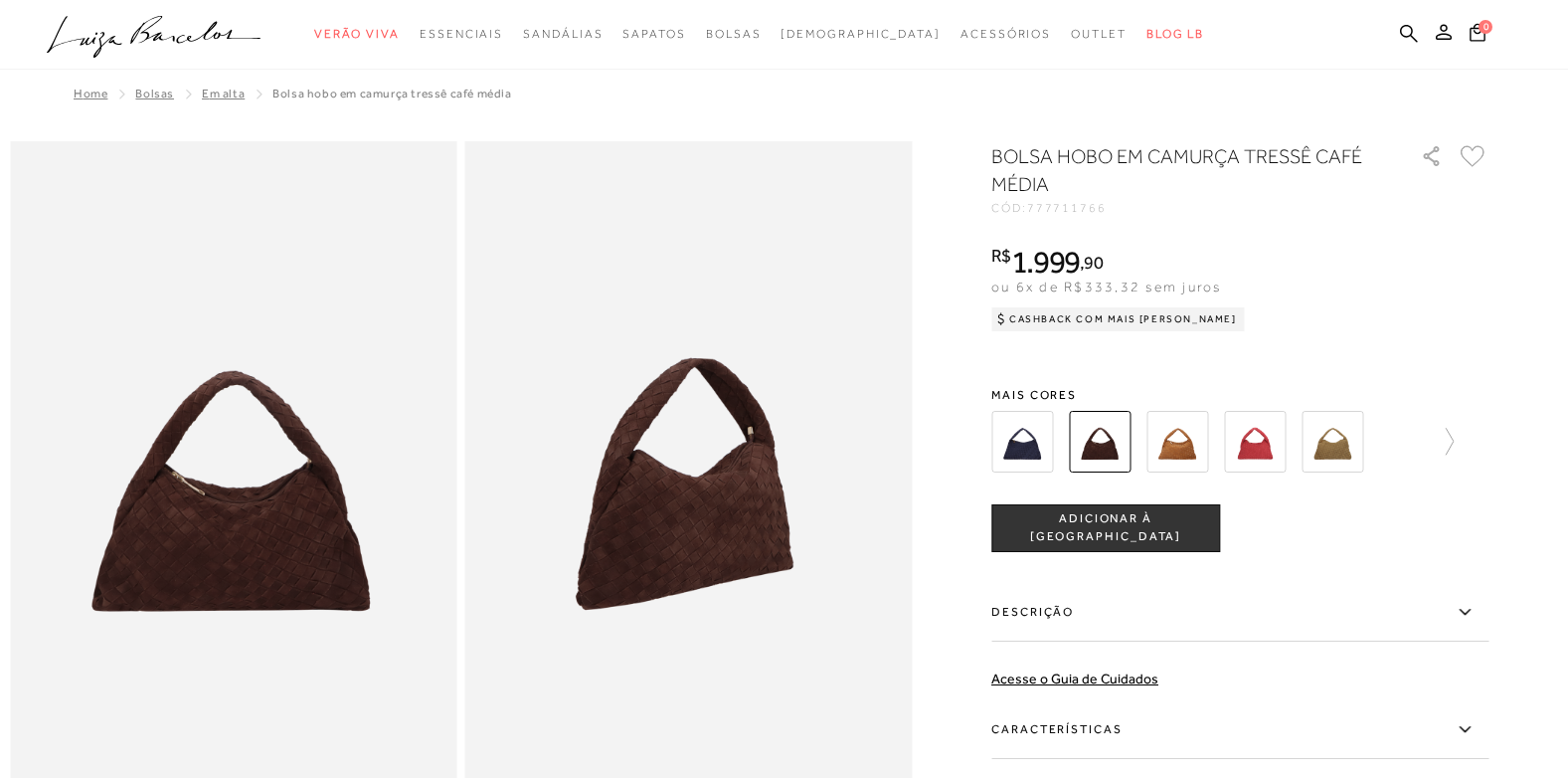
click at [1179, 429] on img at bounding box center [1178, 442] width 62 height 62
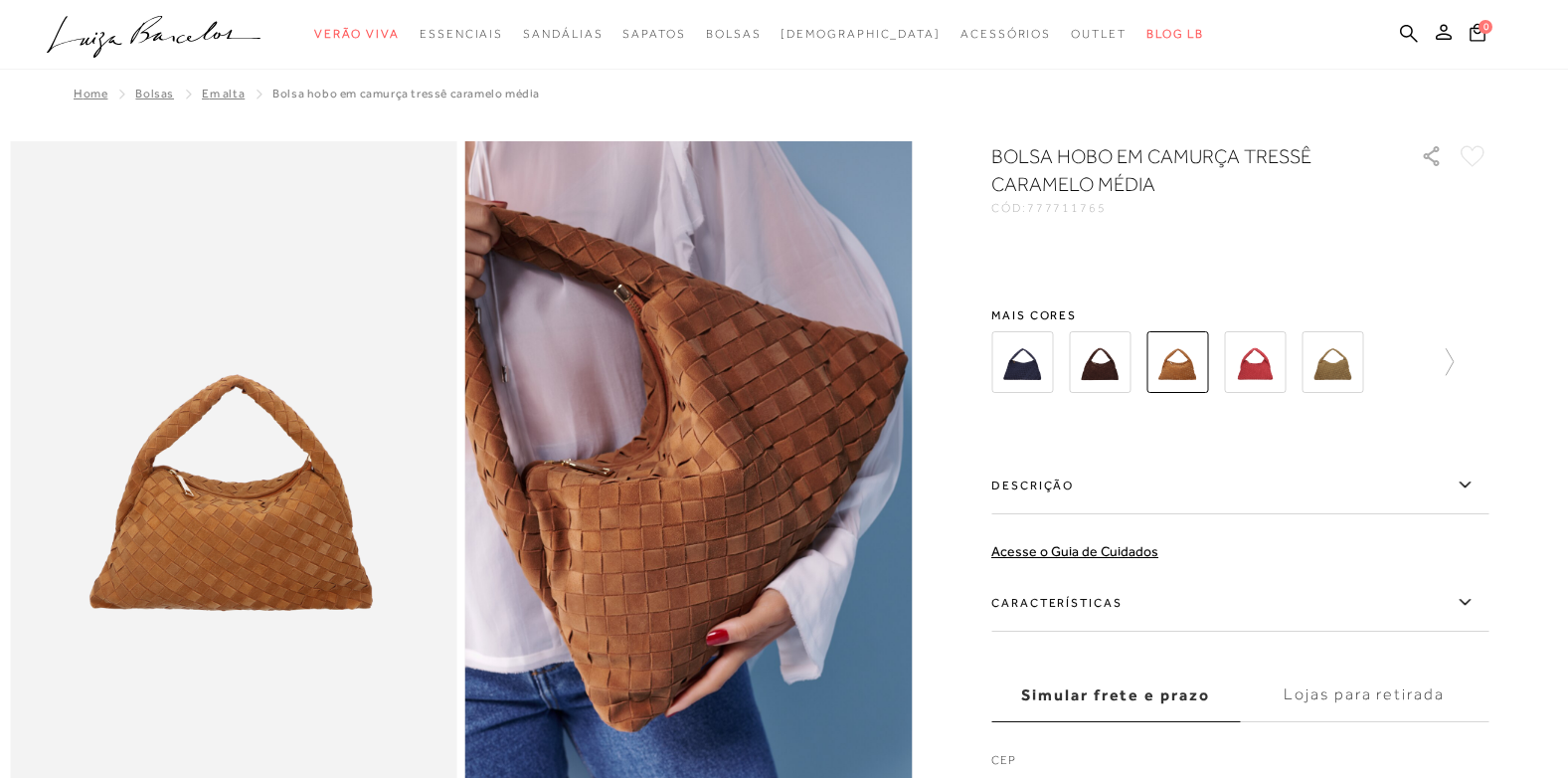
click at [1194, 447] on div "BOLSA HOBO EM CAMURÇA TRESSÊ CARAMELO MÉDIA CÓD: 777711765 × É necessário selec…" at bounding box center [1240, 482] width 497 height 682
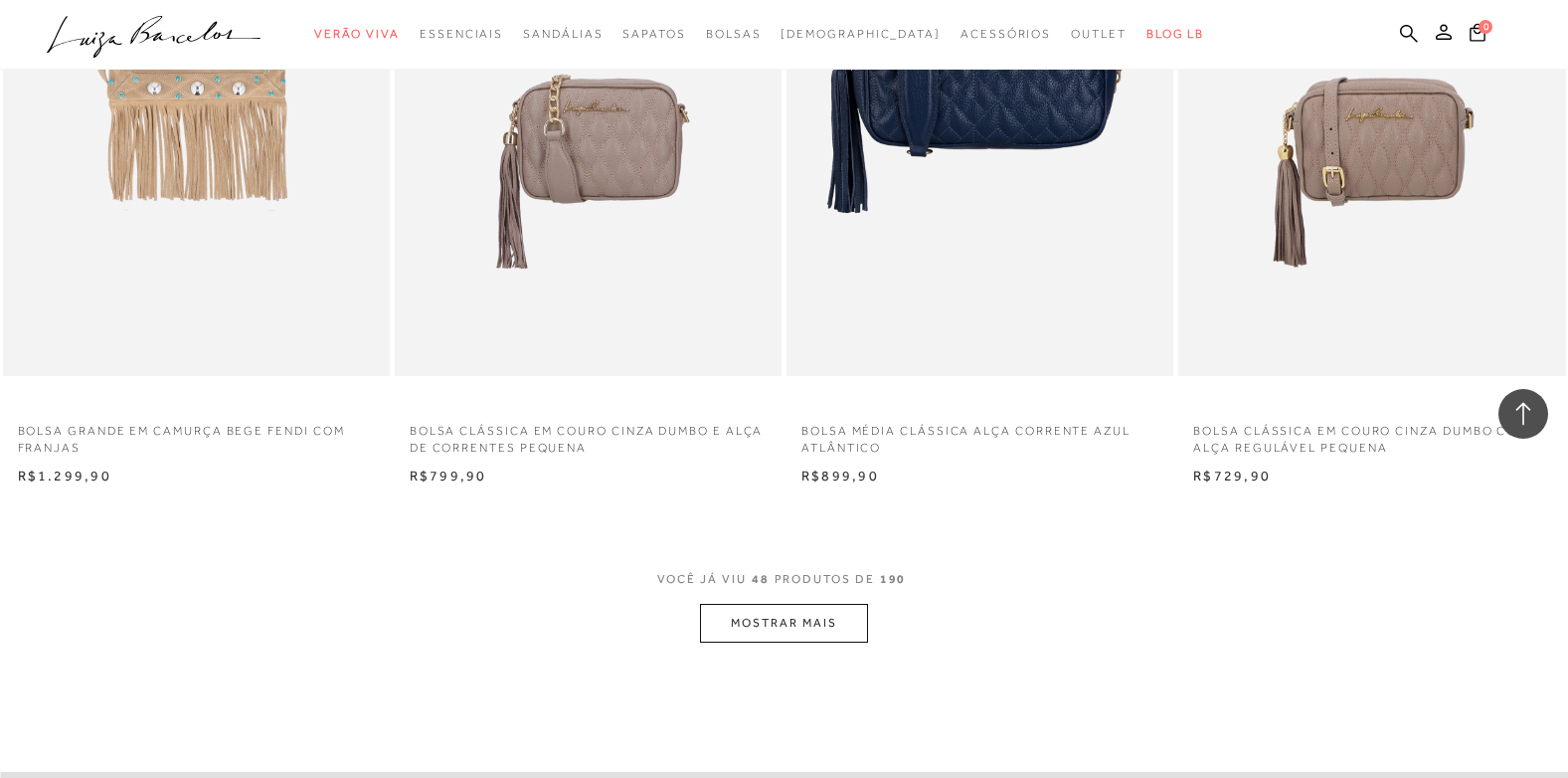
scroll to position [8259, 0]
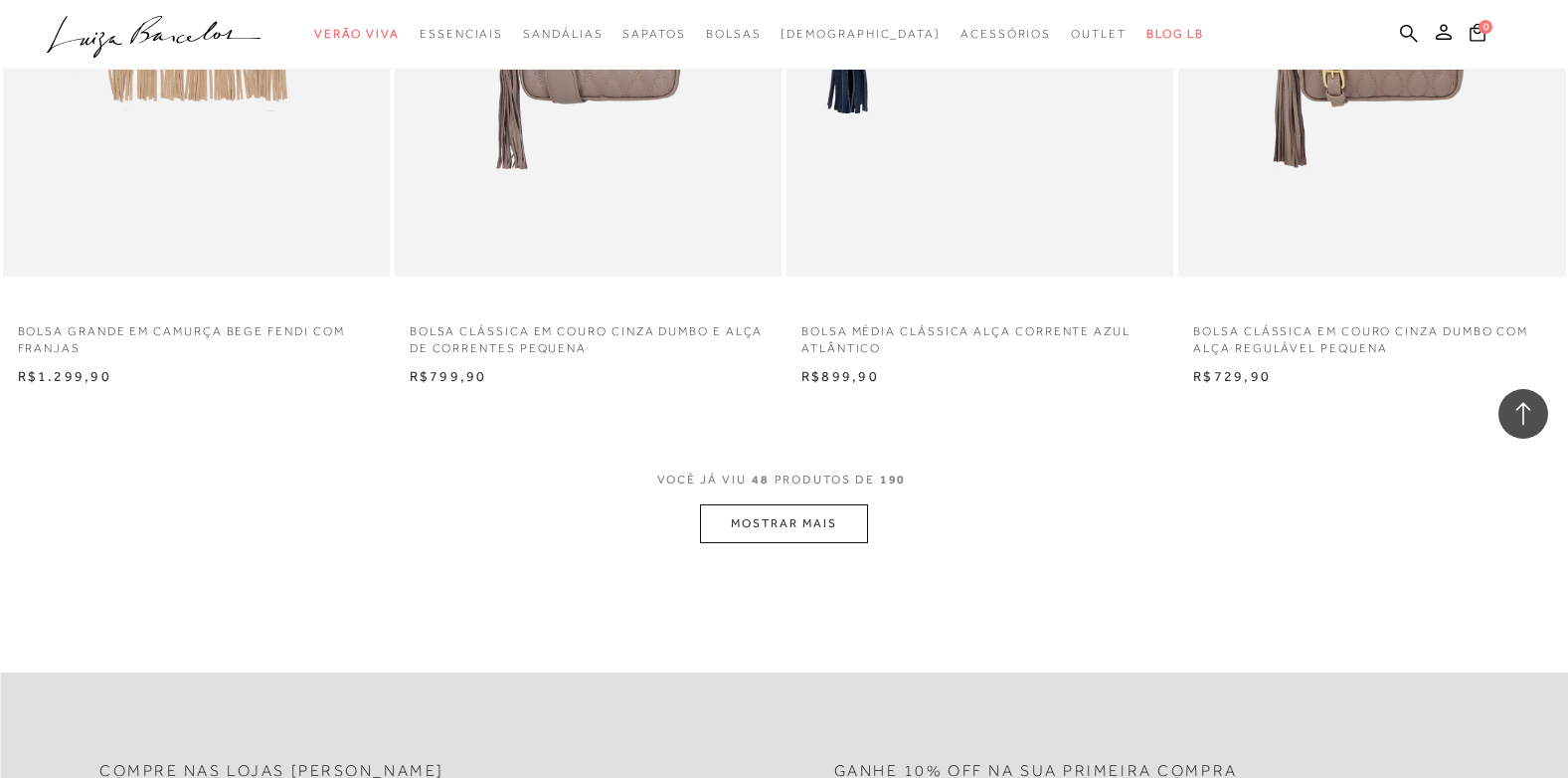
click at [747, 535] on button "MOSTRAR MAIS" at bounding box center [783, 523] width 167 height 39
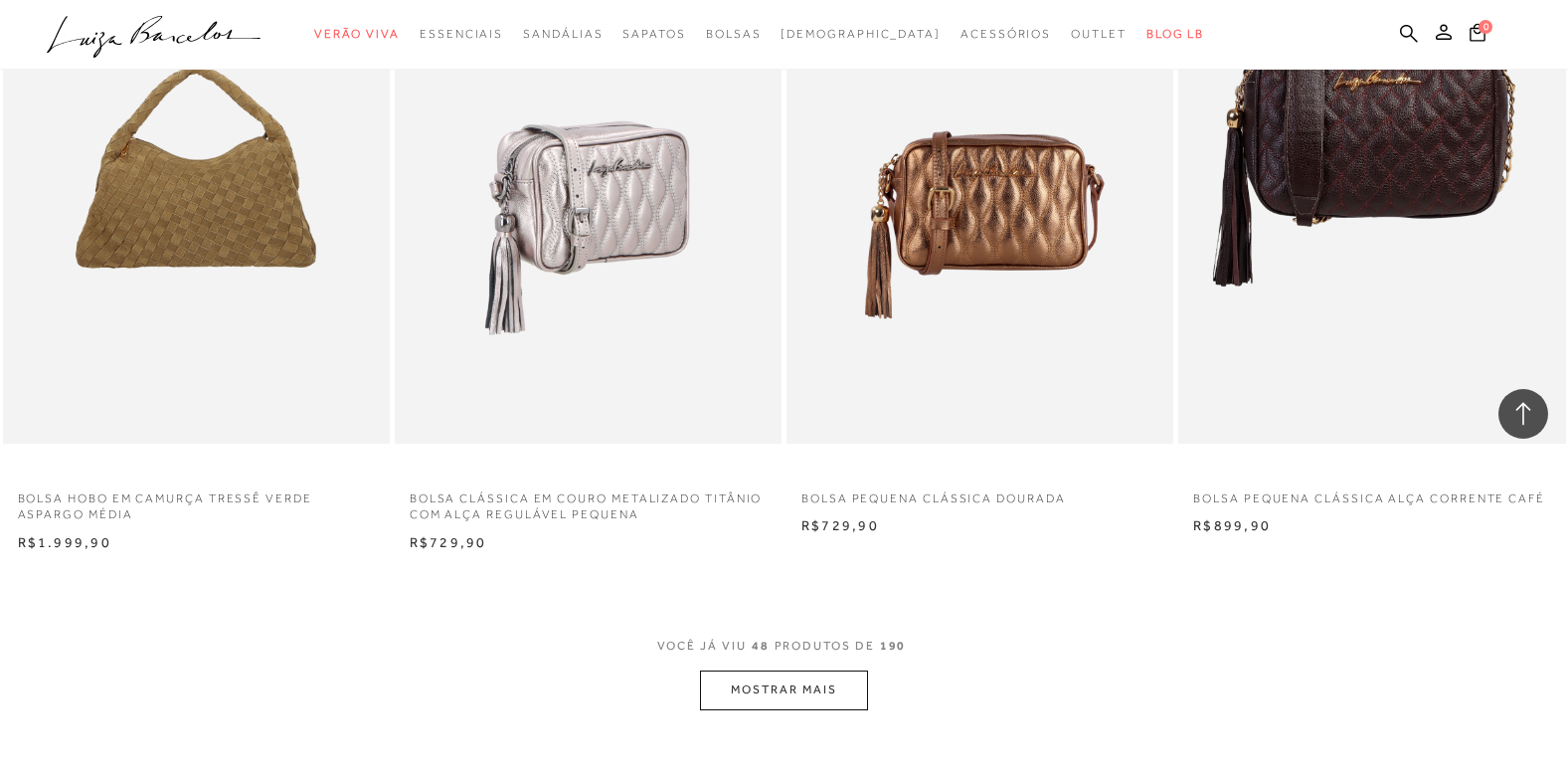
scroll to position [12538, 0]
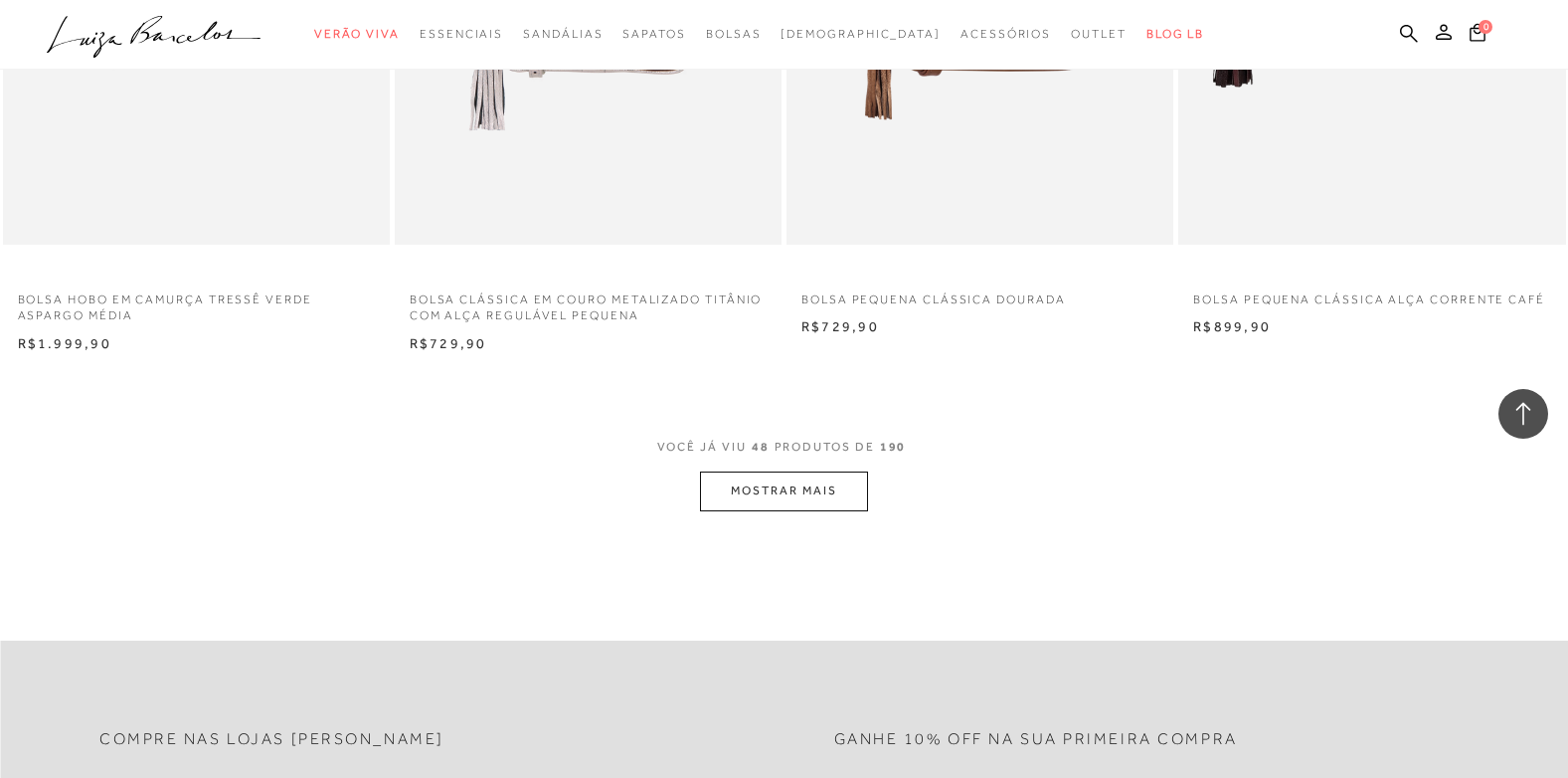
click at [810, 490] on button "MOSTRAR MAIS" at bounding box center [783, 490] width 167 height 39
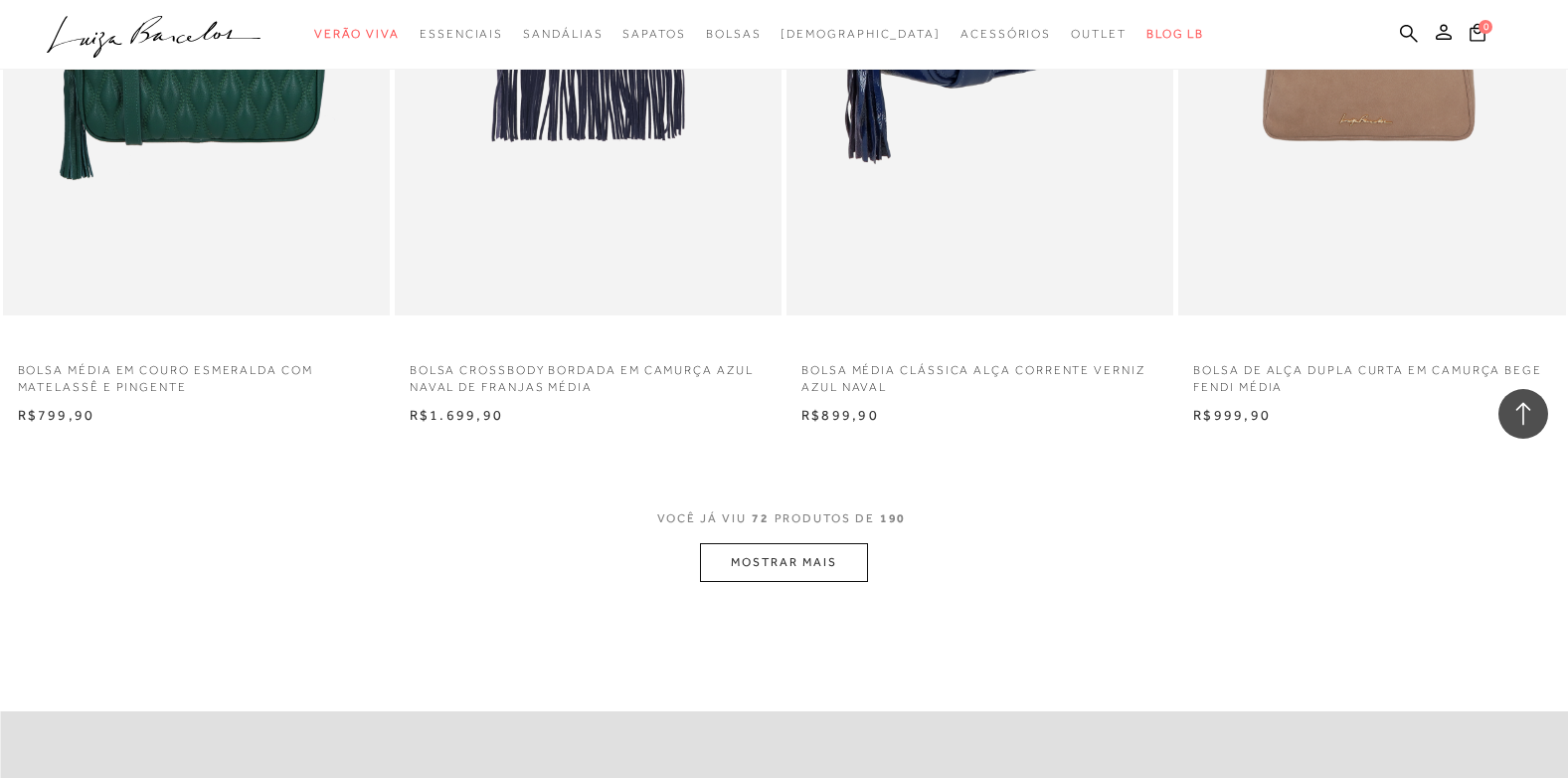
scroll to position [16917, 0]
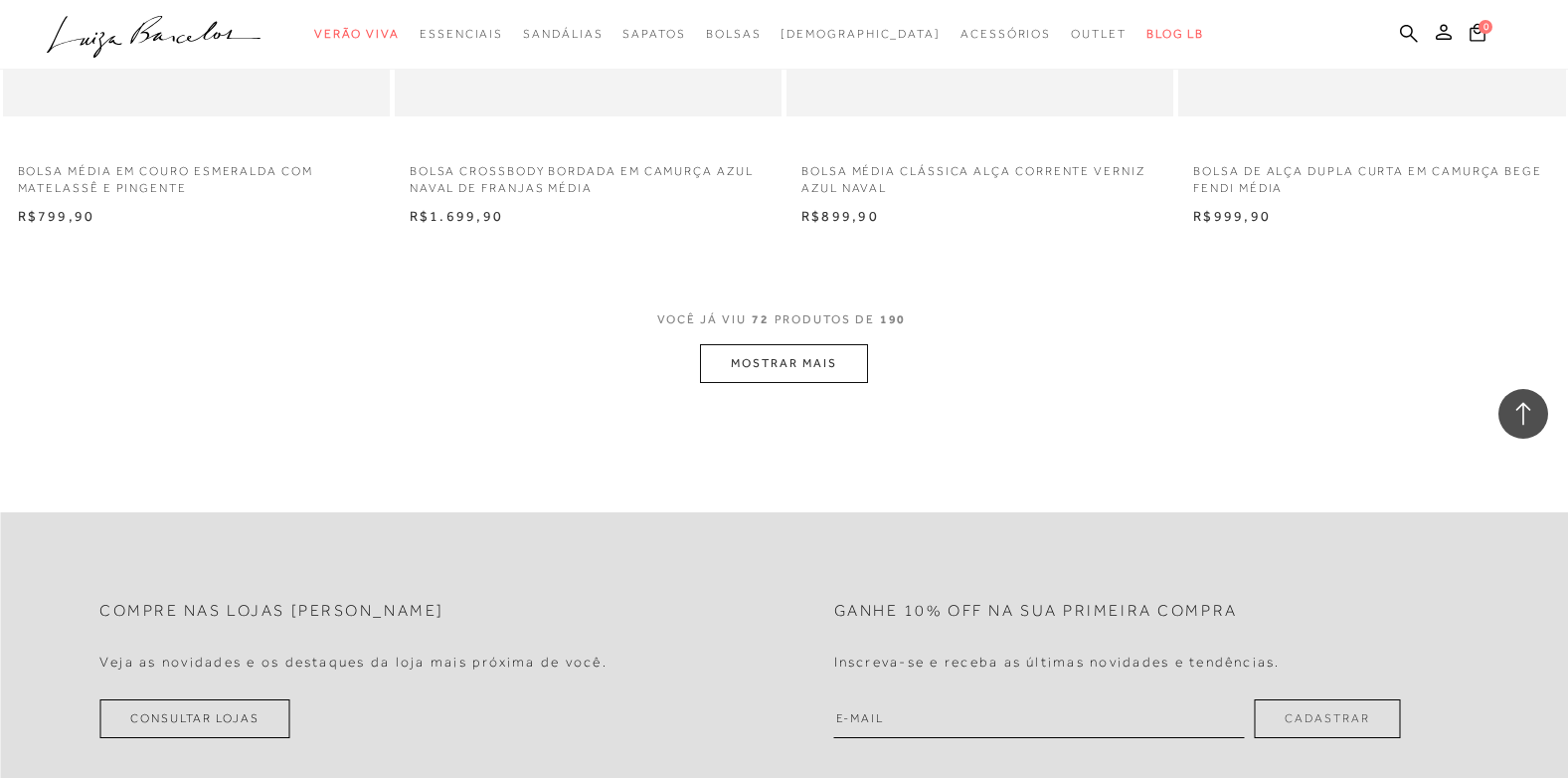
click at [739, 361] on button "MOSTRAR MAIS" at bounding box center [783, 364] width 167 height 39
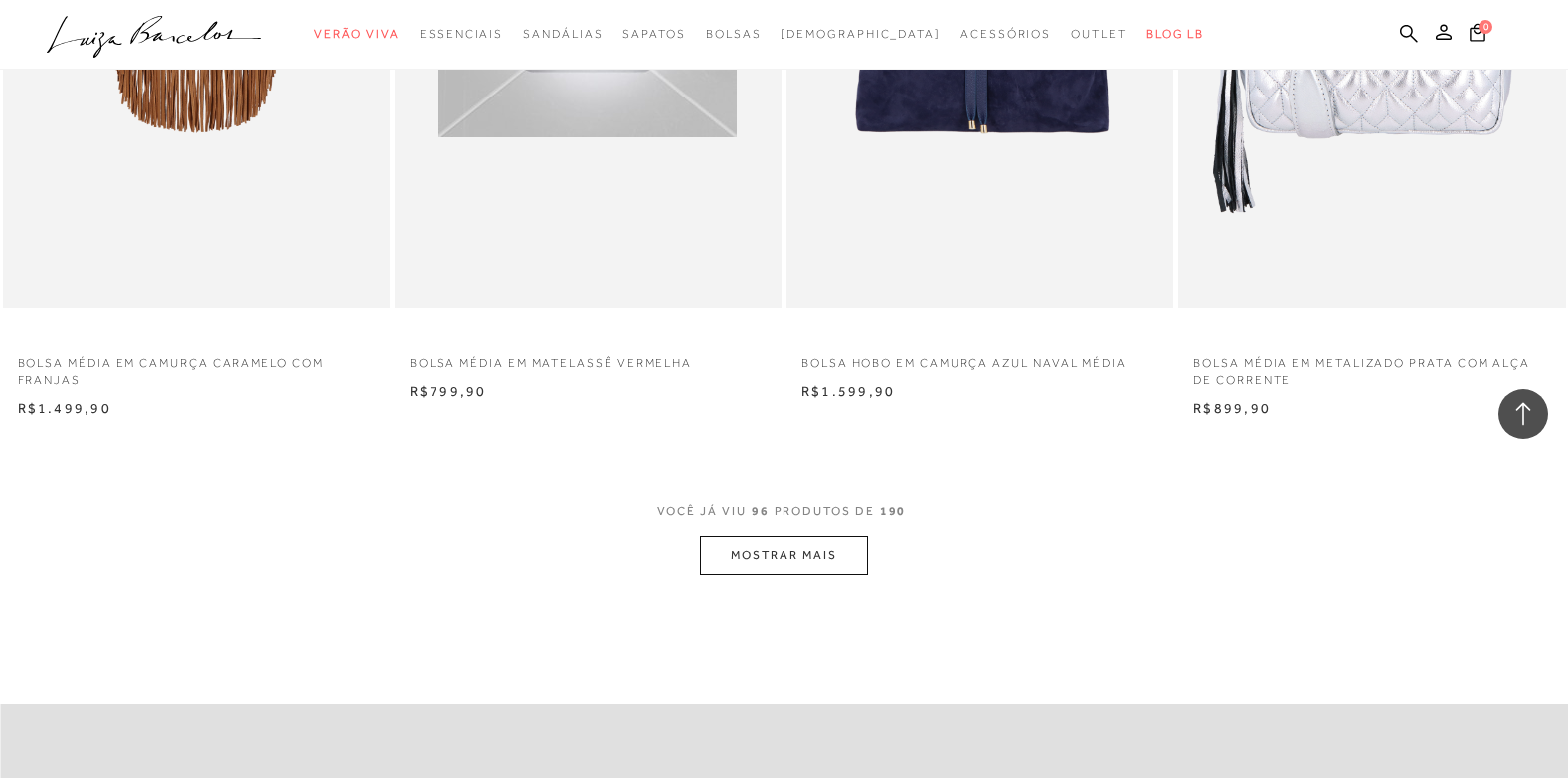
scroll to position [21196, 0]
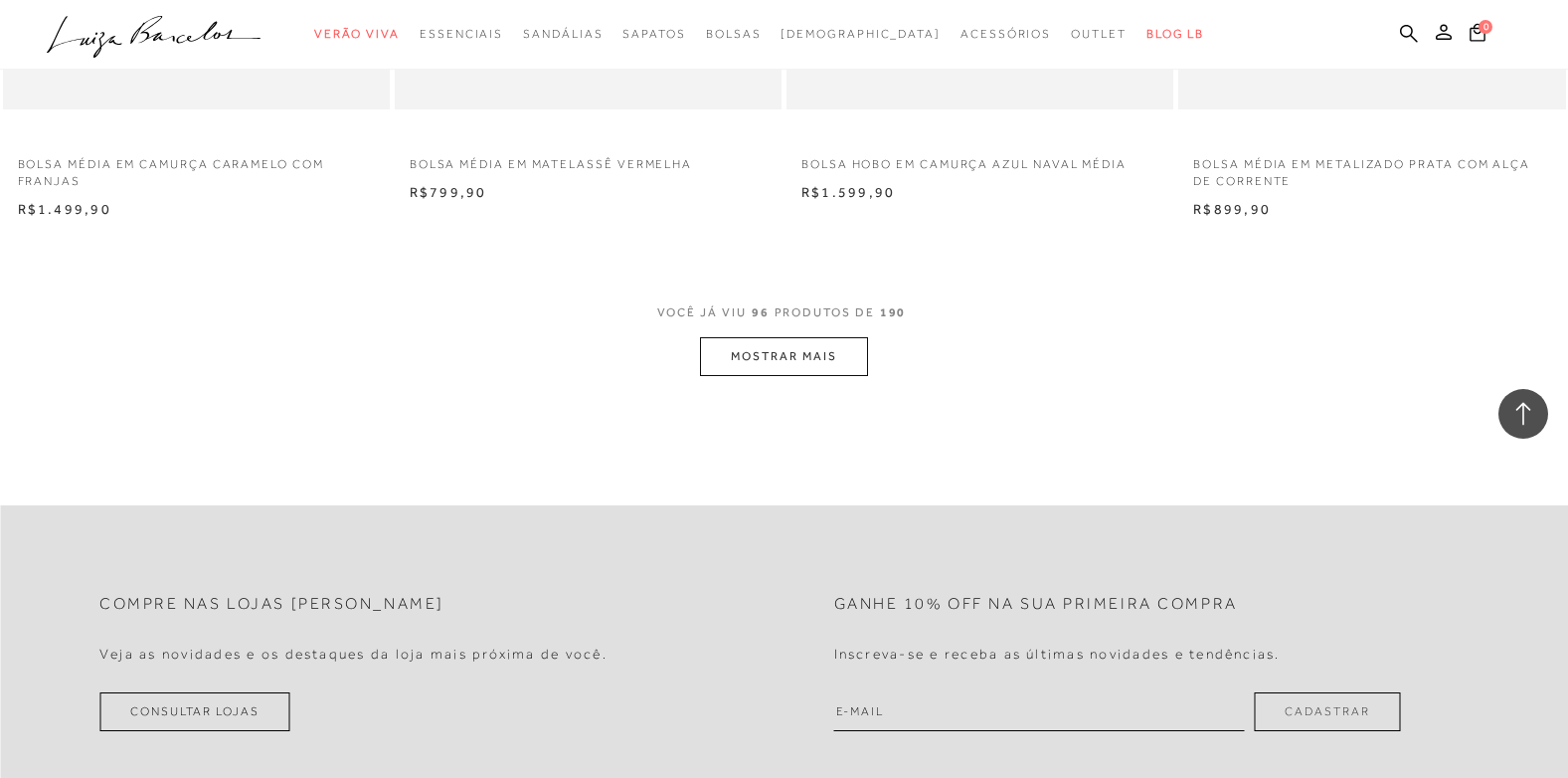
click at [806, 356] on button "MOSTRAR MAIS" at bounding box center [783, 357] width 167 height 39
